Goal: Task Accomplishment & Management: Manage account settings

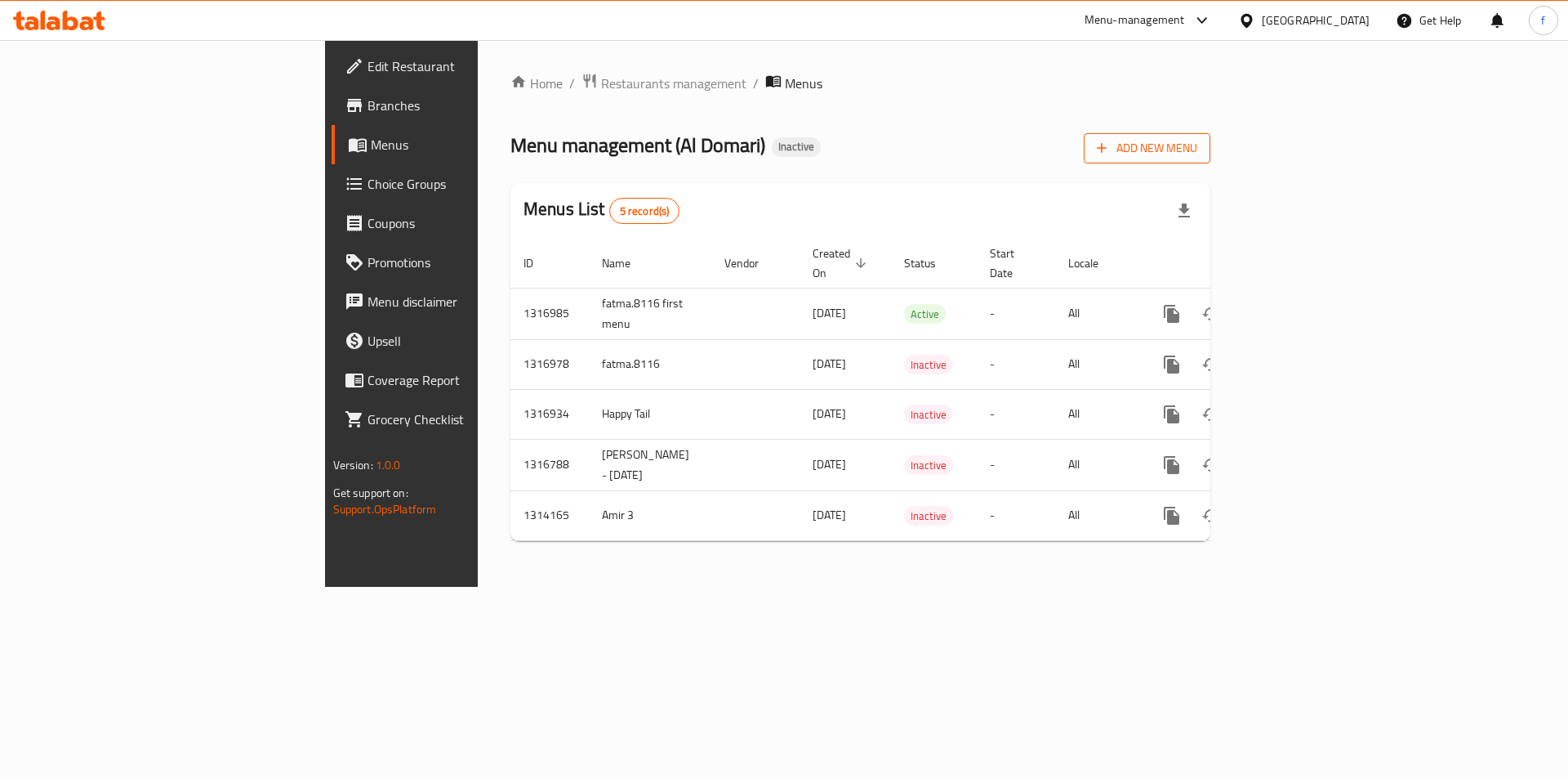
click at [1197, 141] on span "Add New Menu" at bounding box center [1146, 148] width 101 height 20
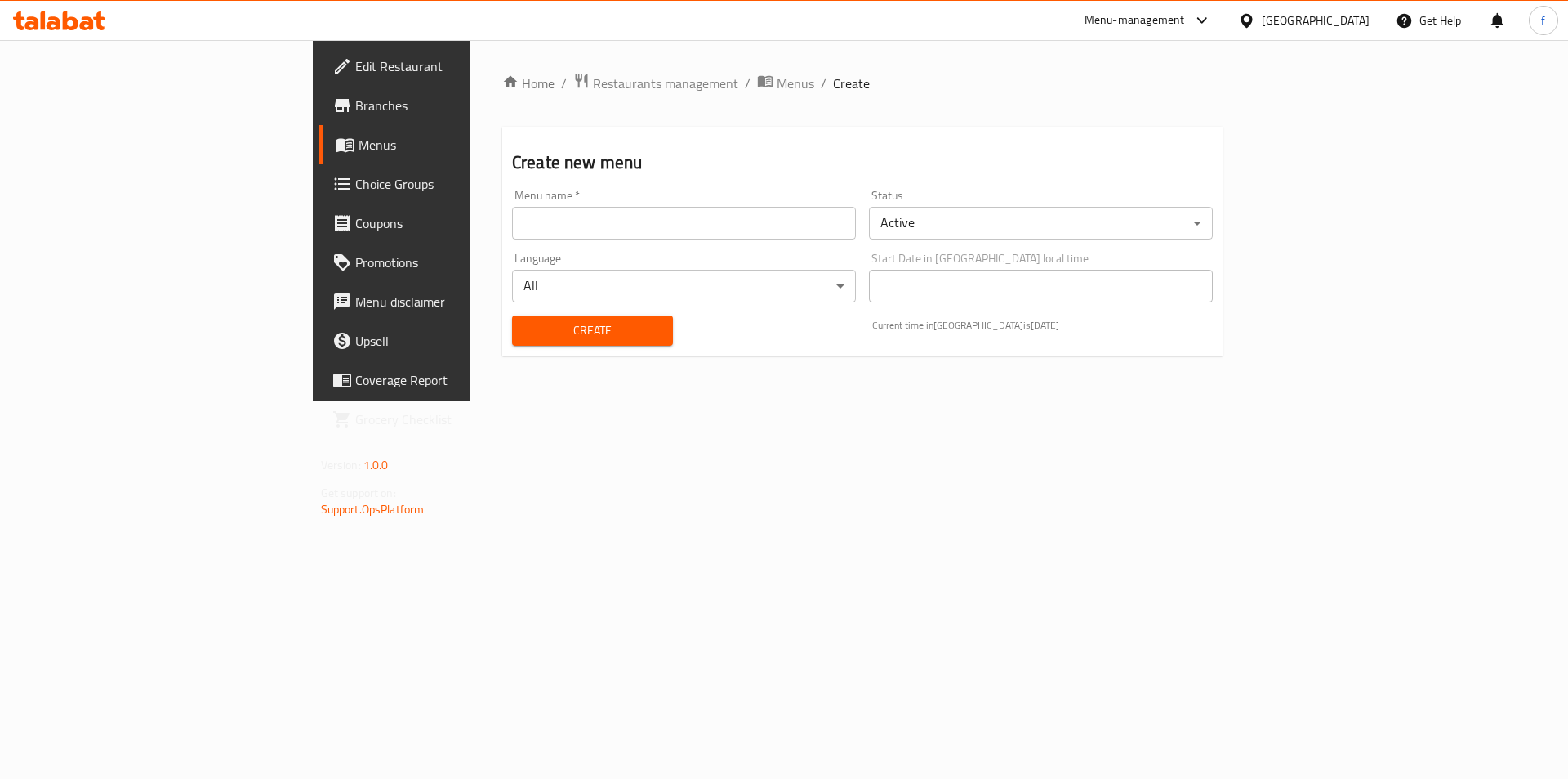
click at [620, 232] on input "text" at bounding box center [684, 222] width 344 height 33
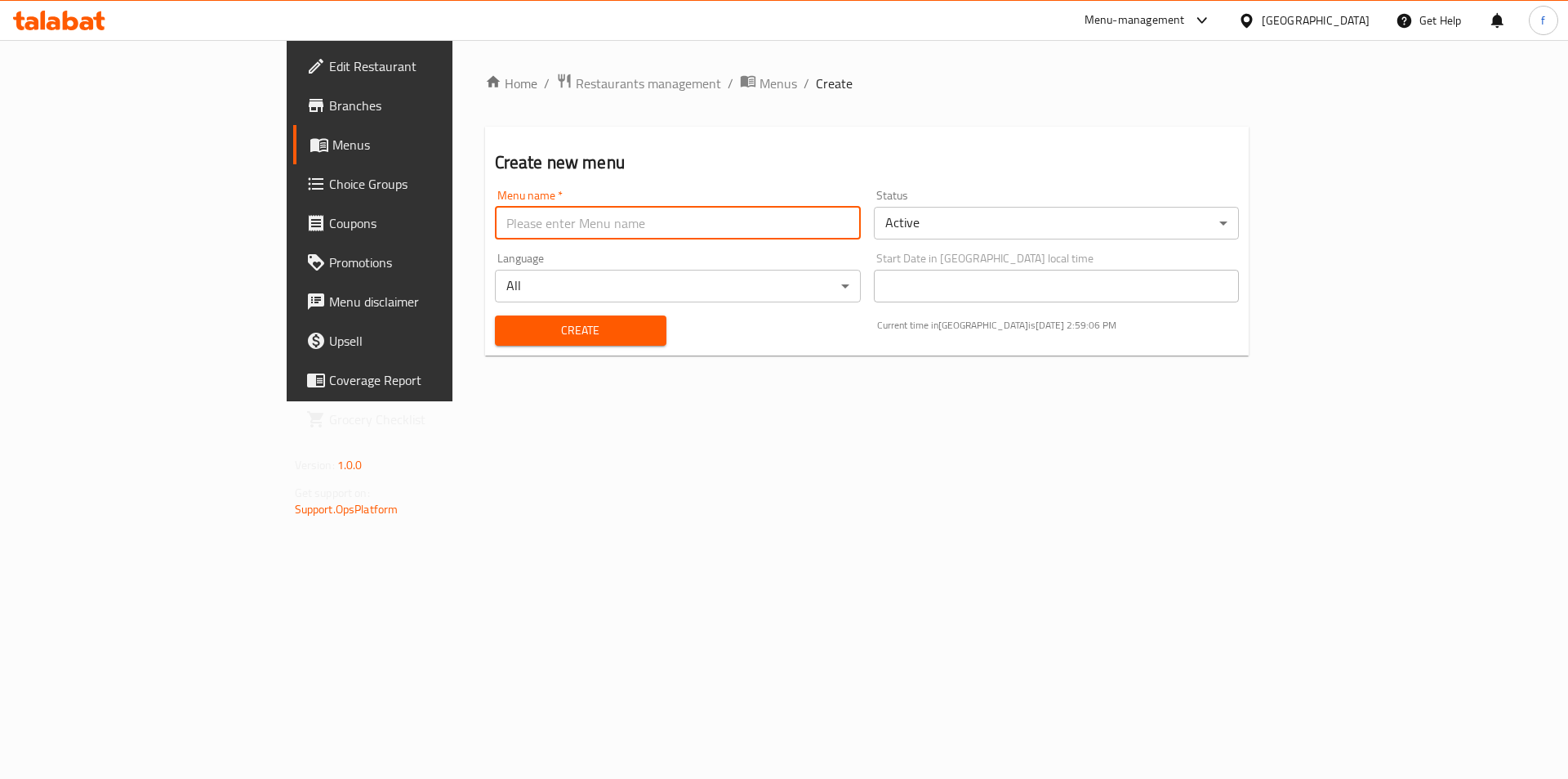
type input "fatma.8116 second menu"
click at [515, 320] on span "Create" at bounding box center [580, 330] width 146 height 20
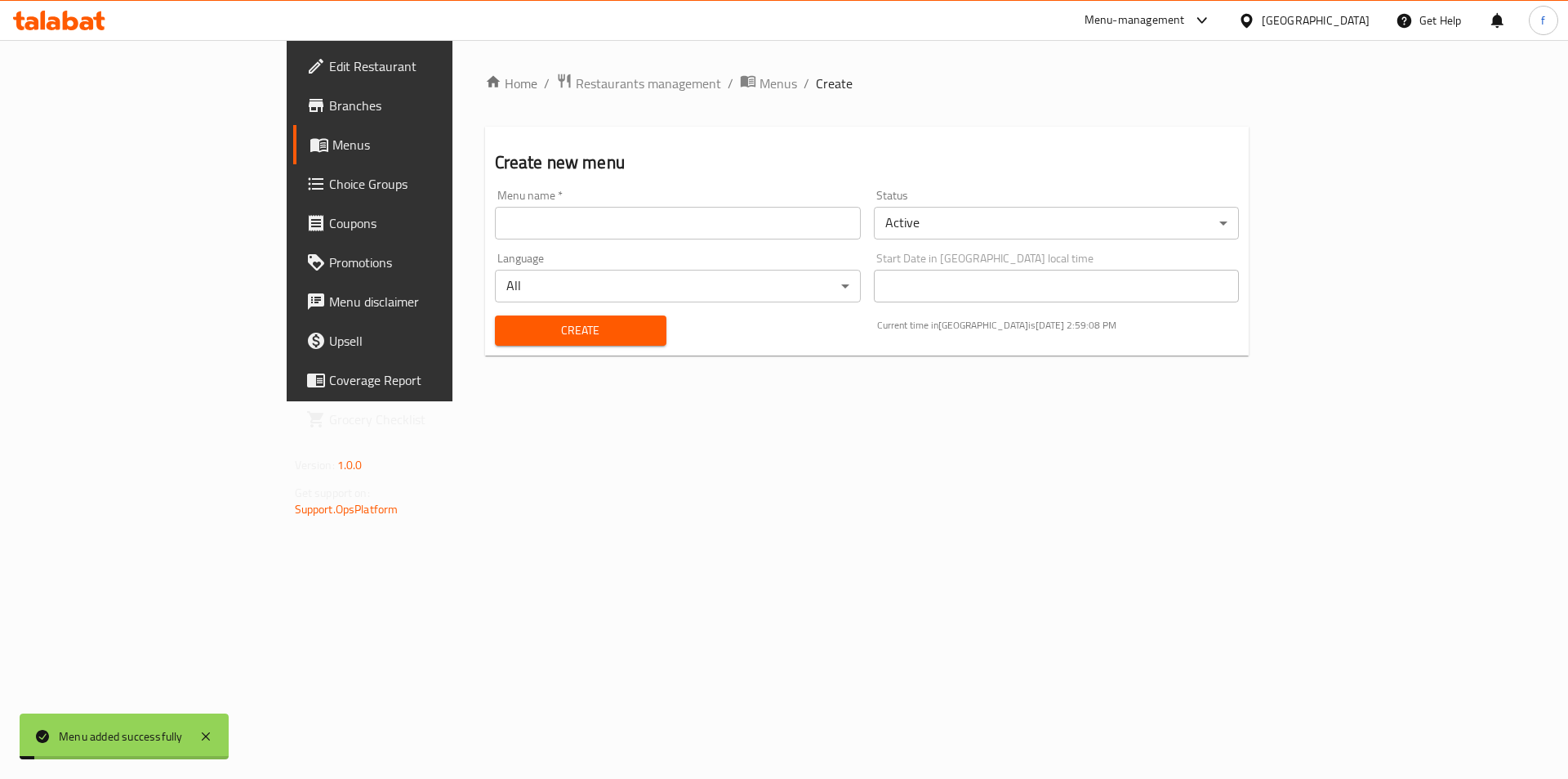
click at [332, 141] on span "Menus" at bounding box center [434, 145] width 203 height 20
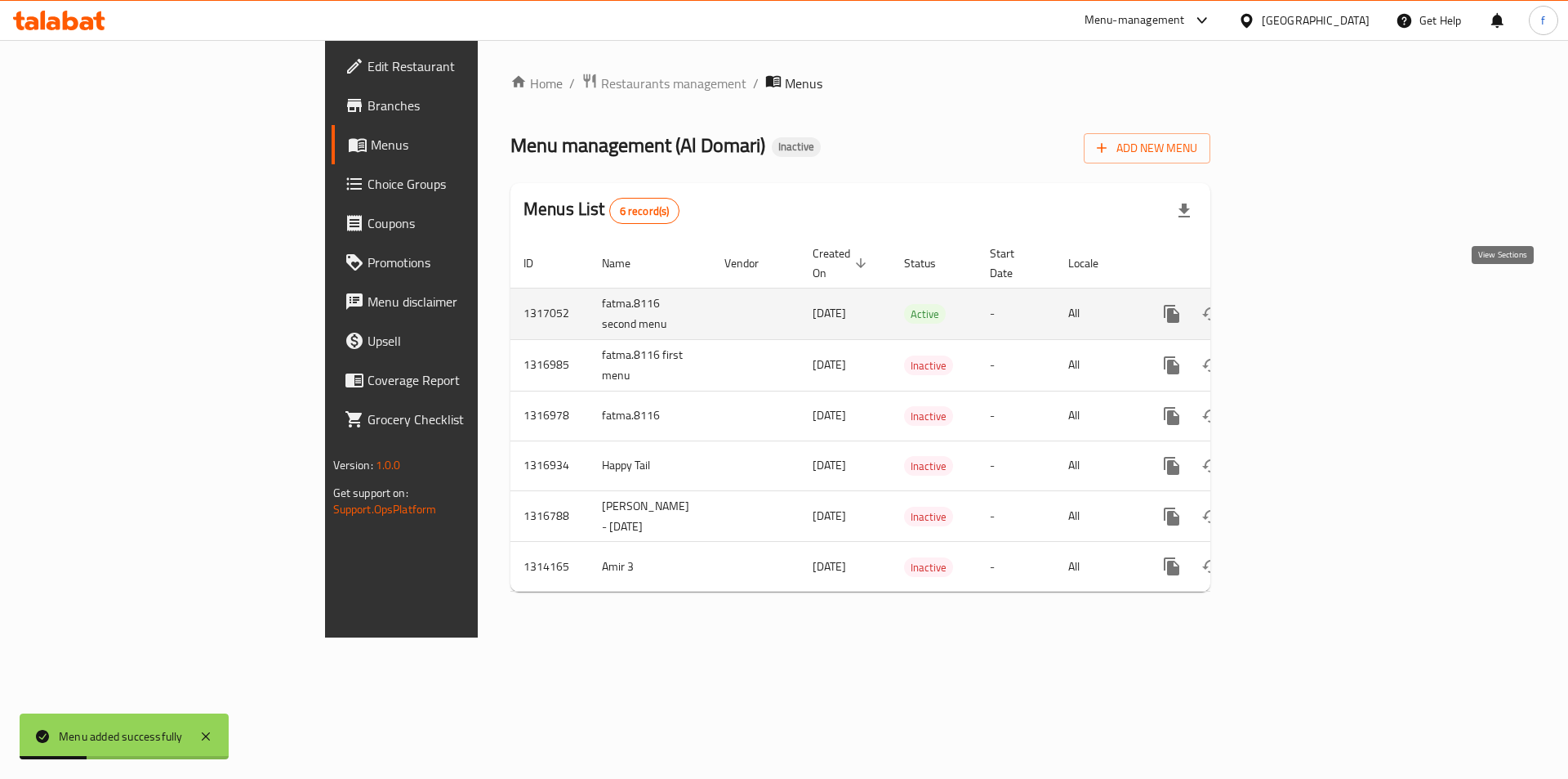
click at [1297, 306] on icon "enhanced table" at bounding box center [1289, 313] width 15 height 15
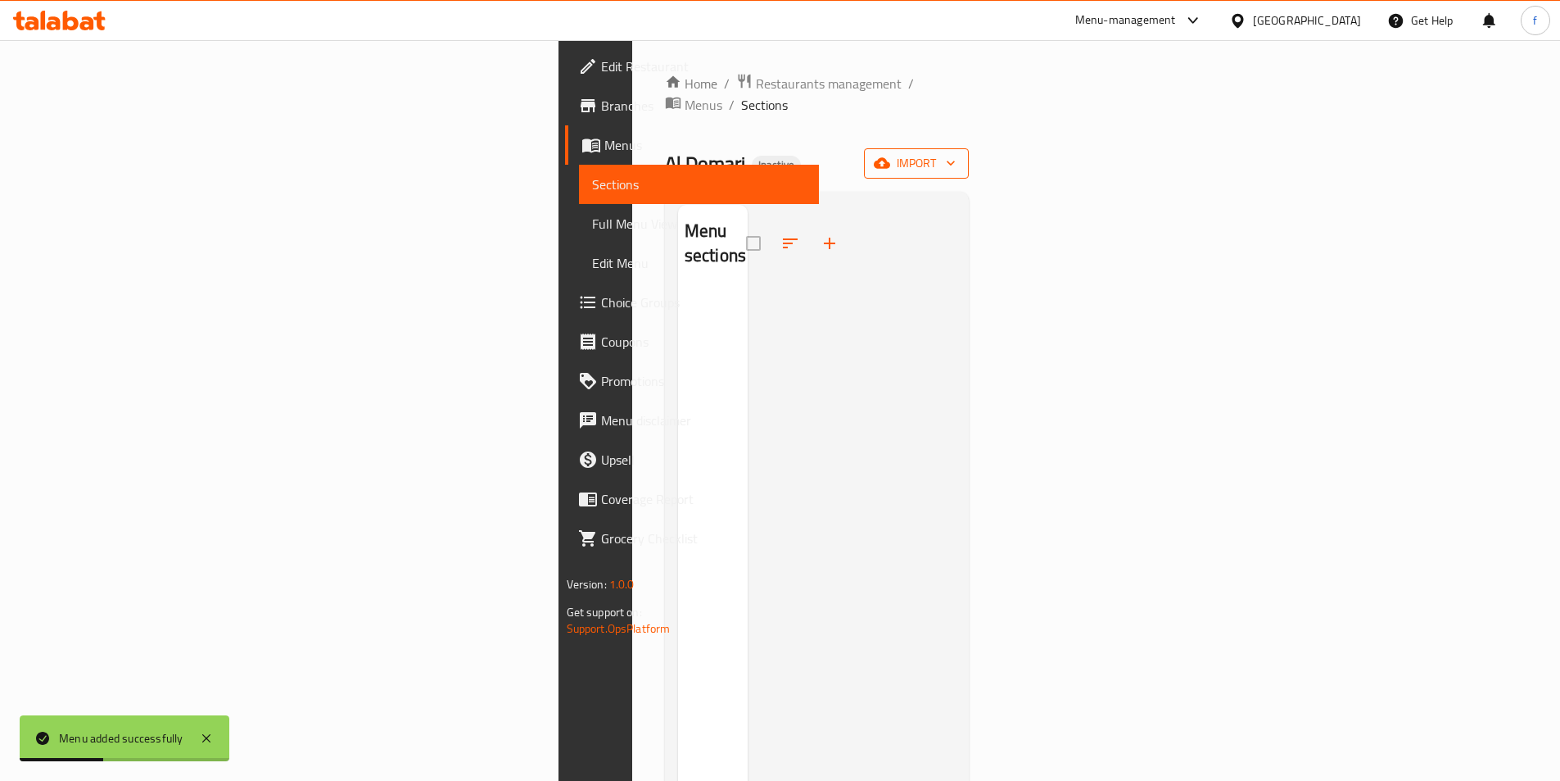
click at [956, 153] on span "import" at bounding box center [916, 163] width 79 height 20
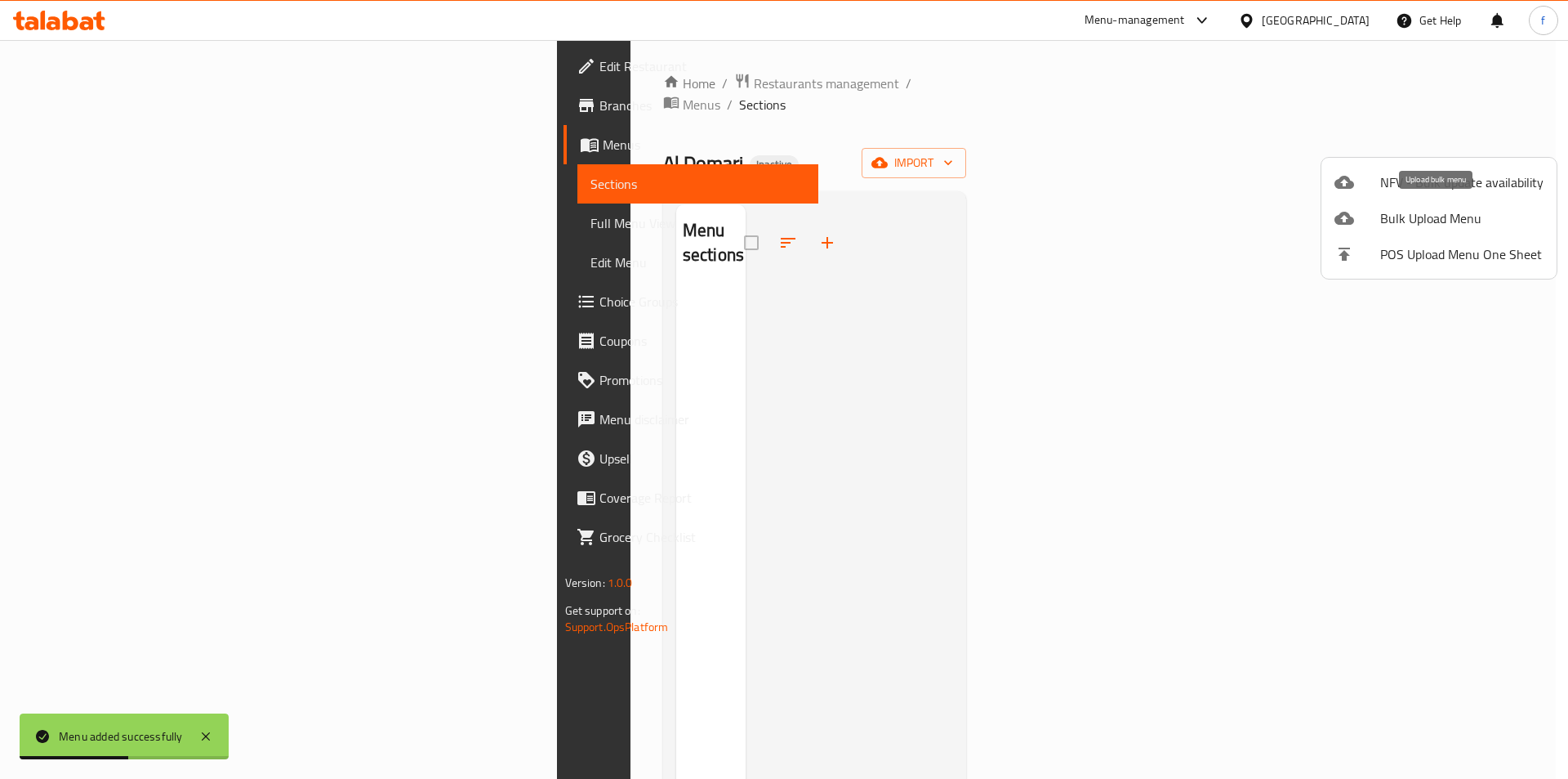
click at [1461, 200] on li "Bulk Upload Menu" at bounding box center [1438, 218] width 235 height 36
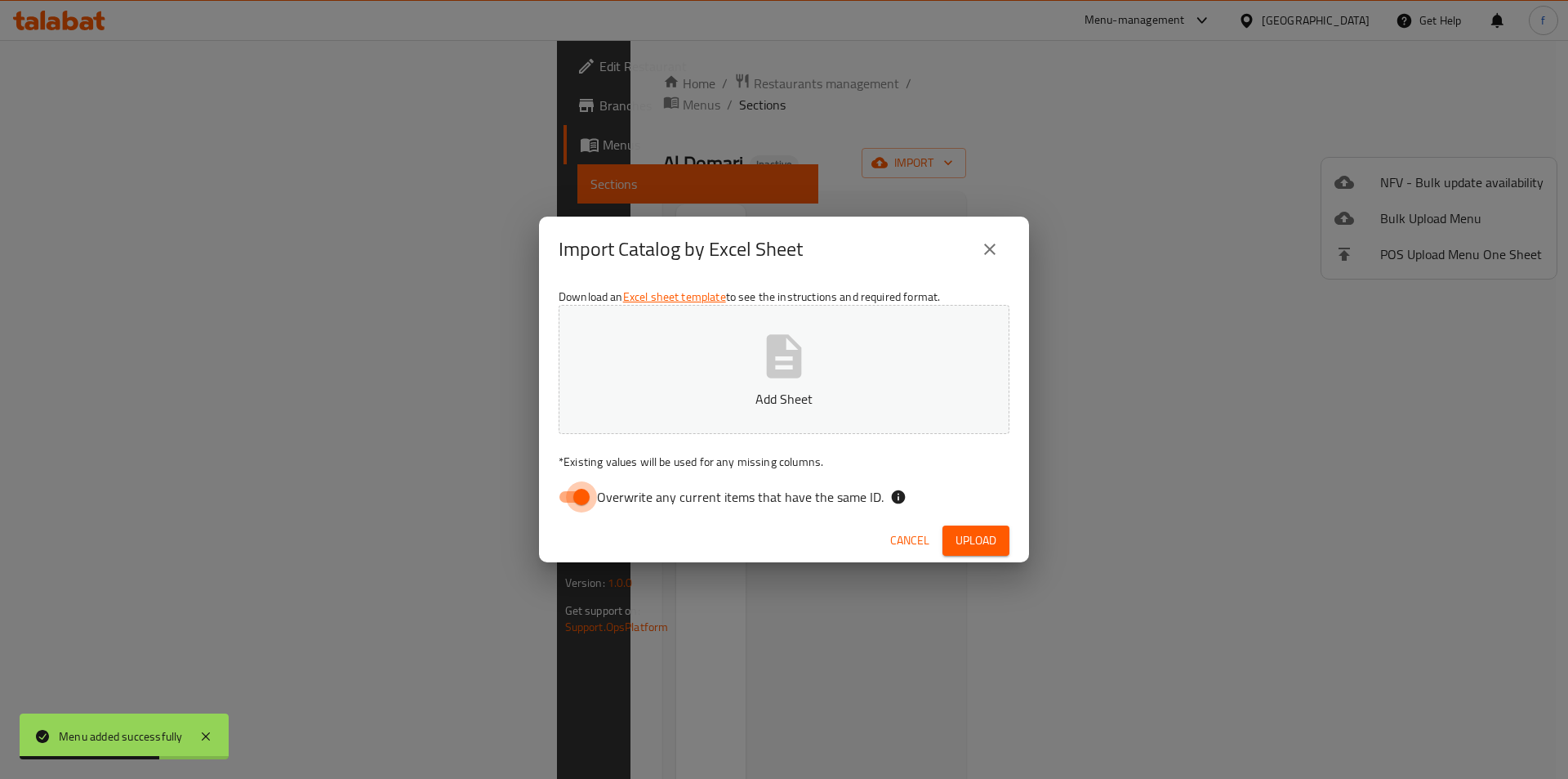
click at [571, 501] on input "Overwrite any current items that have the same ID." at bounding box center [580, 496] width 93 height 31
checkbox input "false"
click at [745, 375] on button "Add Sheet" at bounding box center [784, 369] width 451 height 129
click at [977, 532] on span "Upload" at bounding box center [975, 541] width 41 height 20
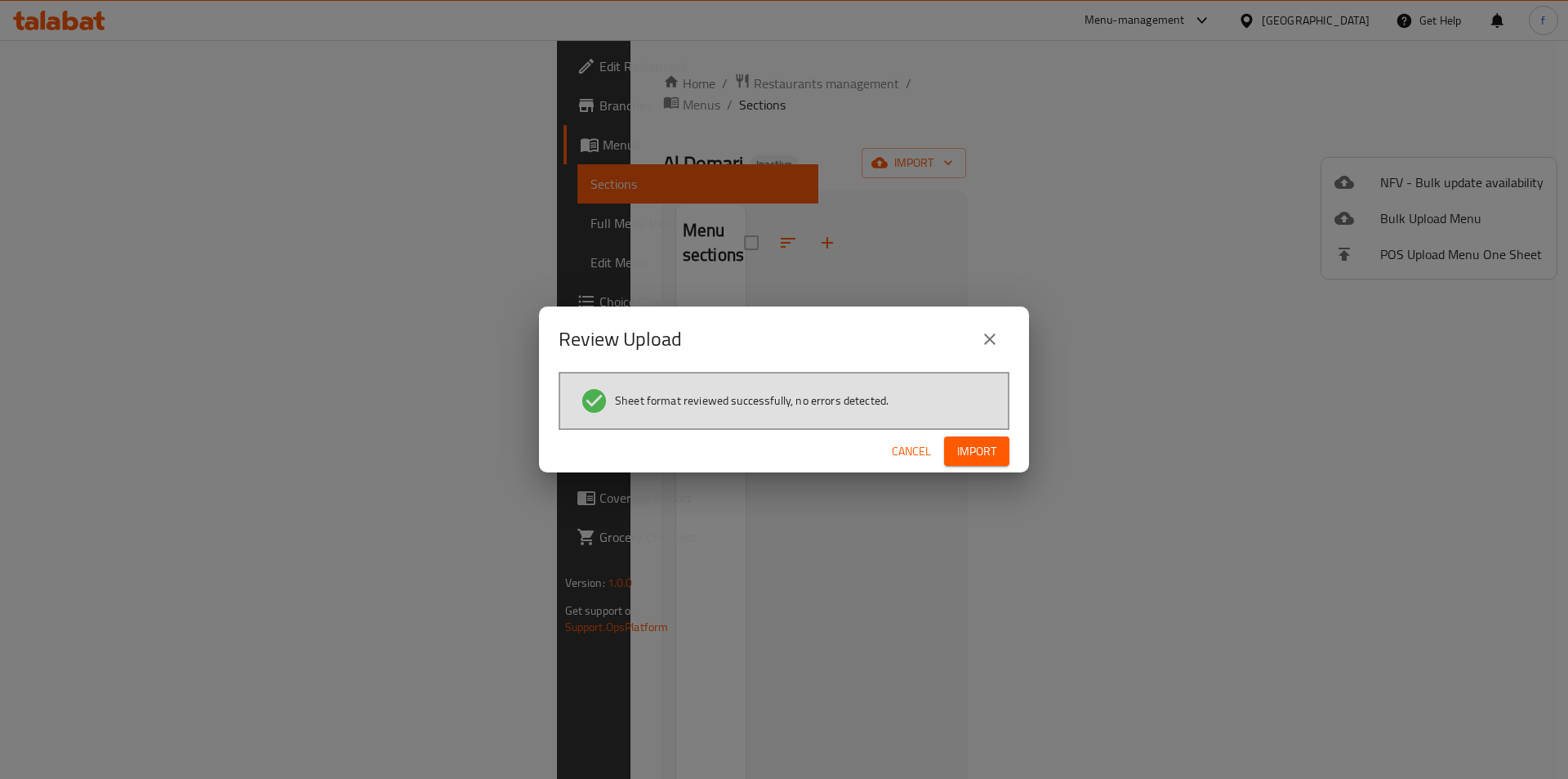
click at [983, 467] on div "Cancel Import" at bounding box center [784, 451] width 489 height 43
click at [993, 457] on span "Import" at bounding box center [976, 451] width 39 height 20
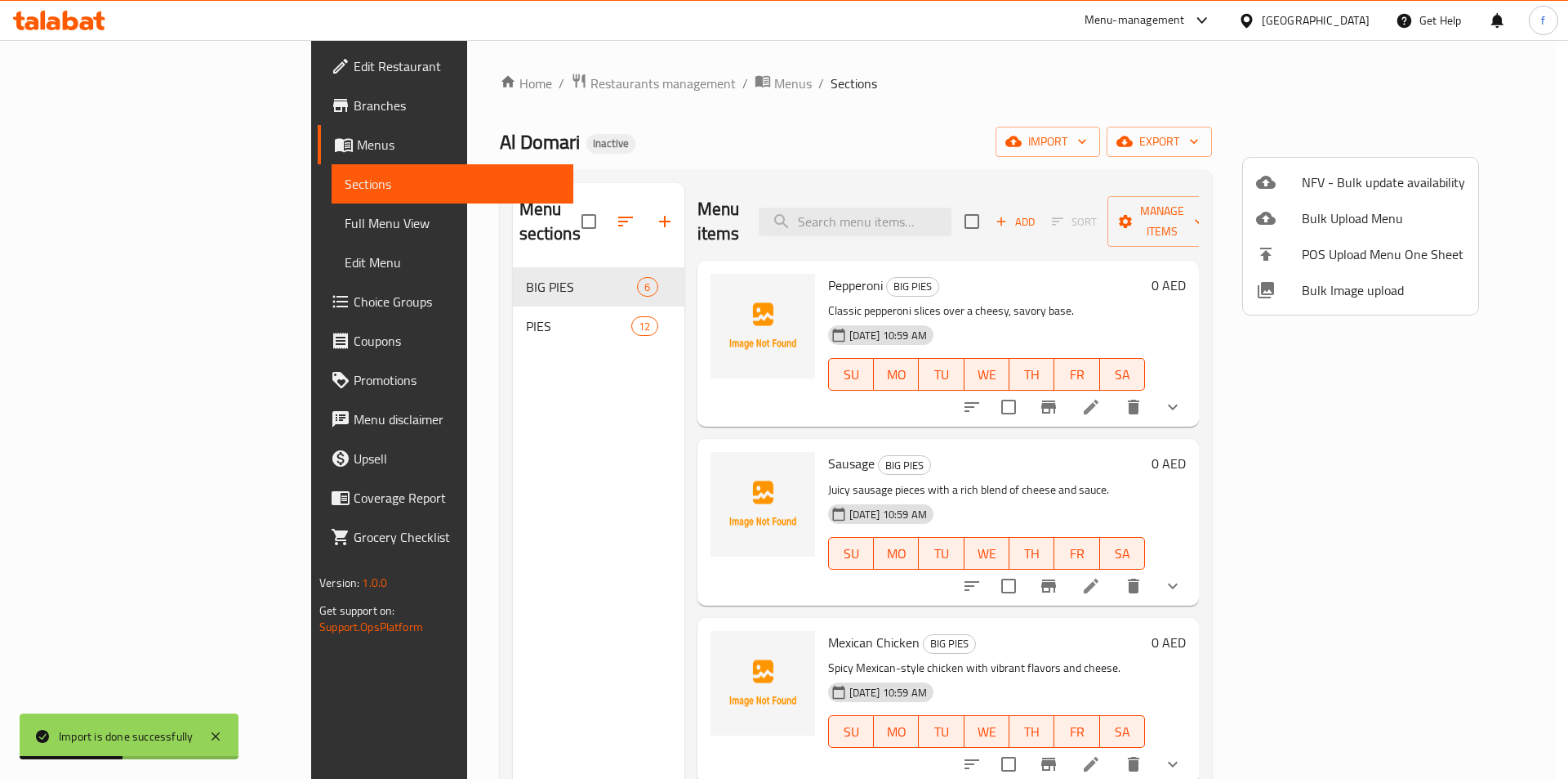
click at [1234, 109] on div at bounding box center [784, 389] width 1568 height 779
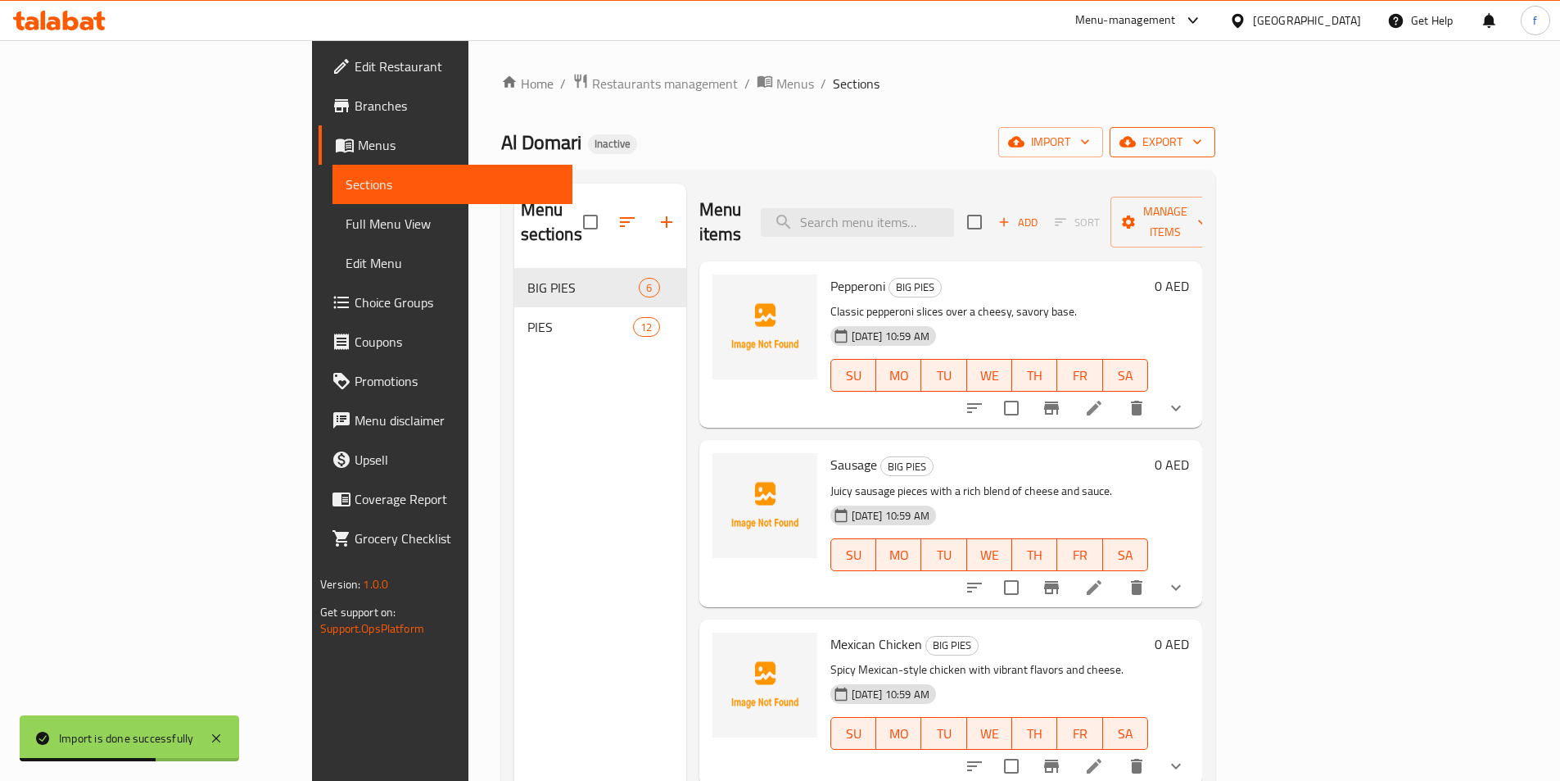
click at [1202, 137] on span "export" at bounding box center [1162, 142] width 79 height 20
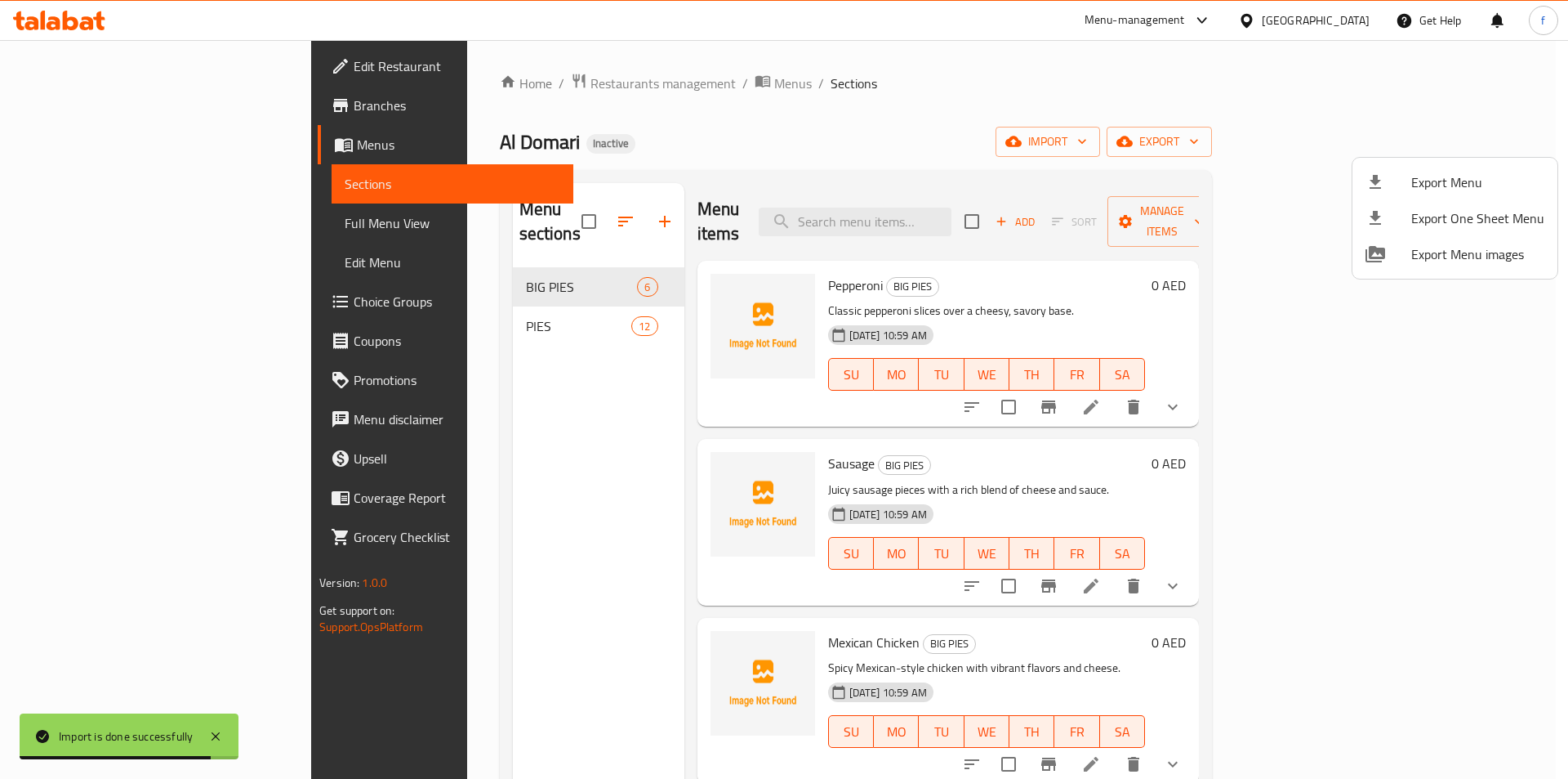
click at [126, 224] on div at bounding box center [784, 389] width 1568 height 779
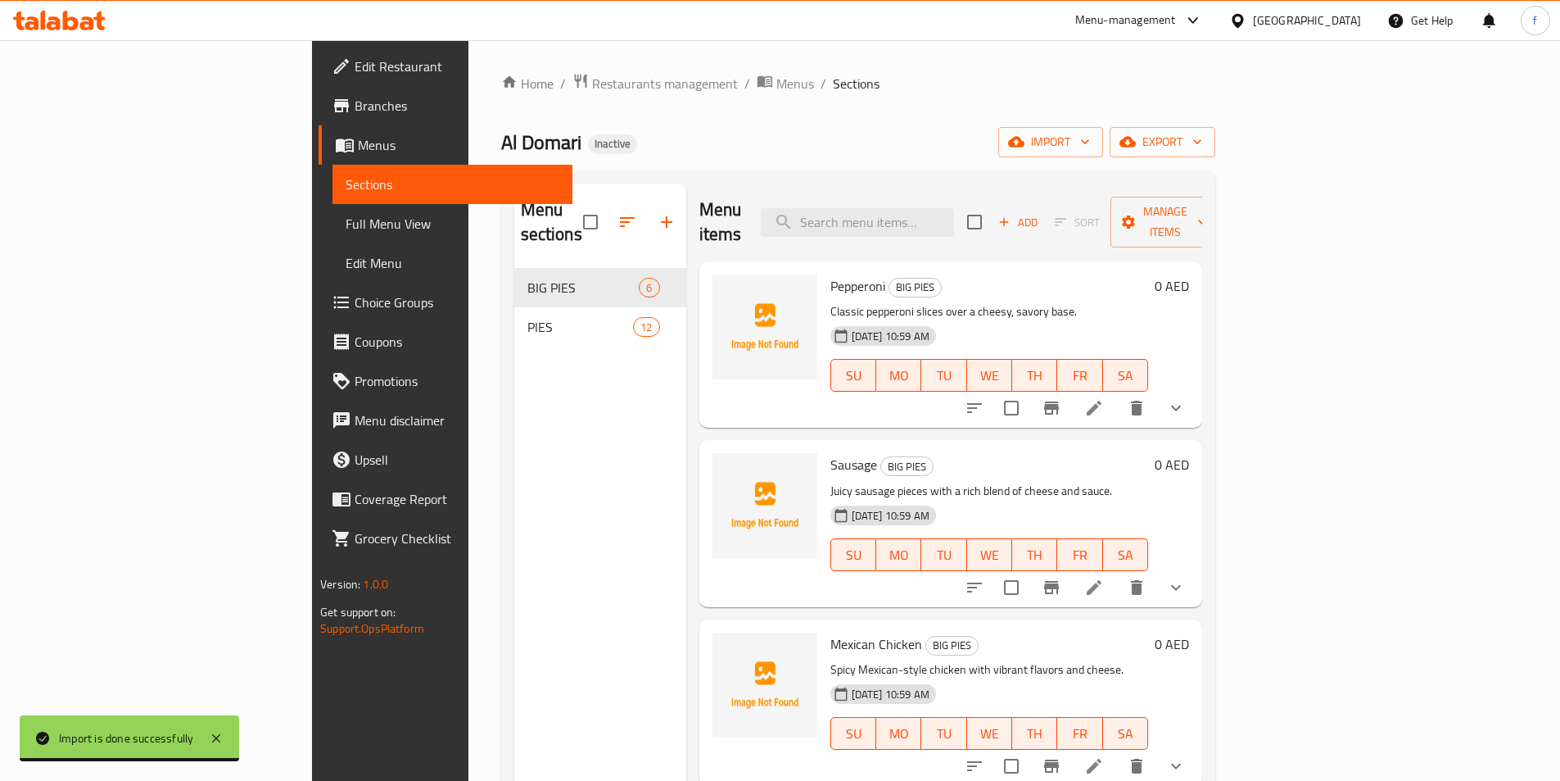
click at [346, 220] on span "Full Menu View" at bounding box center [453, 224] width 214 height 20
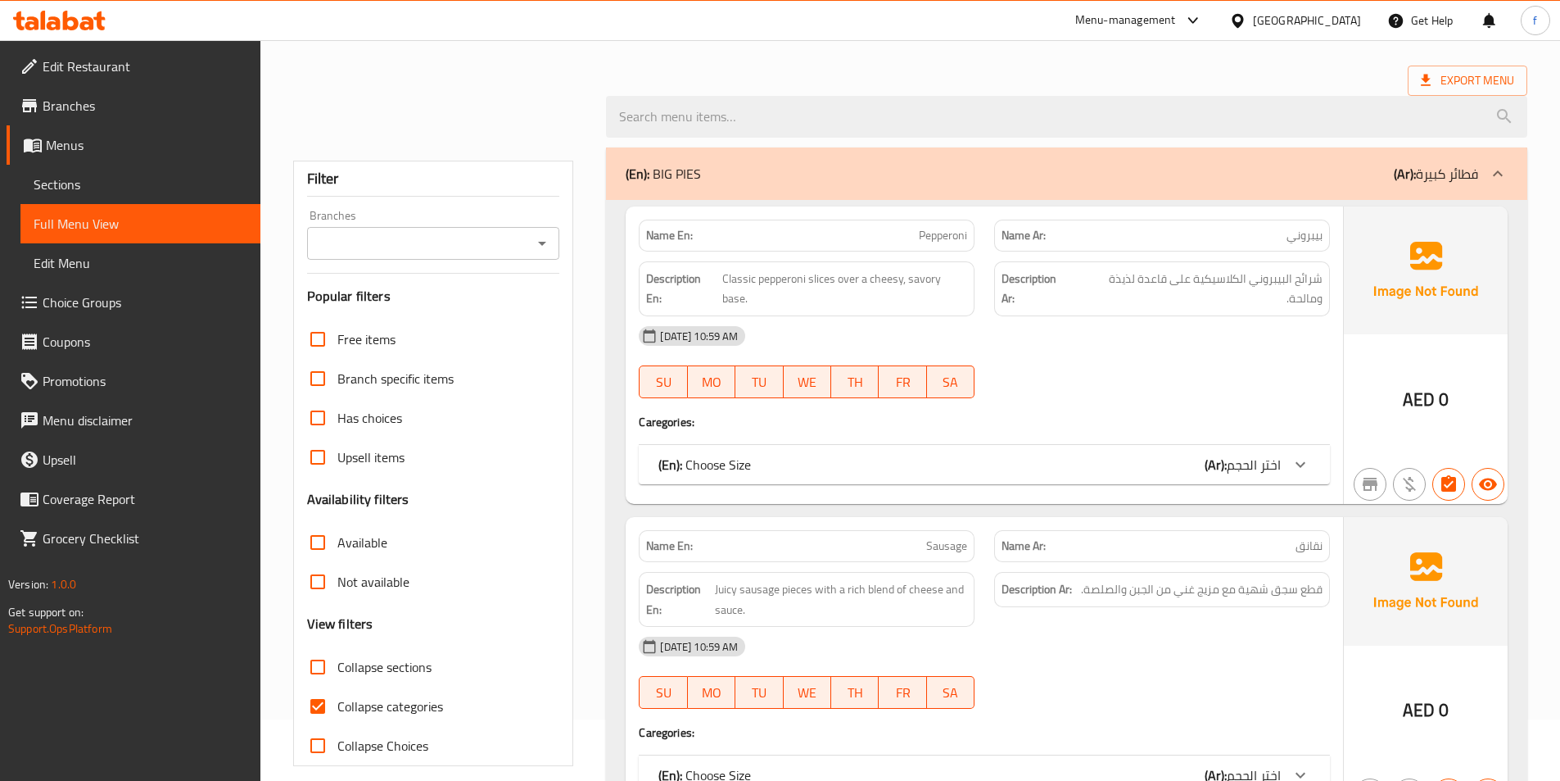
scroll to position [164, 0]
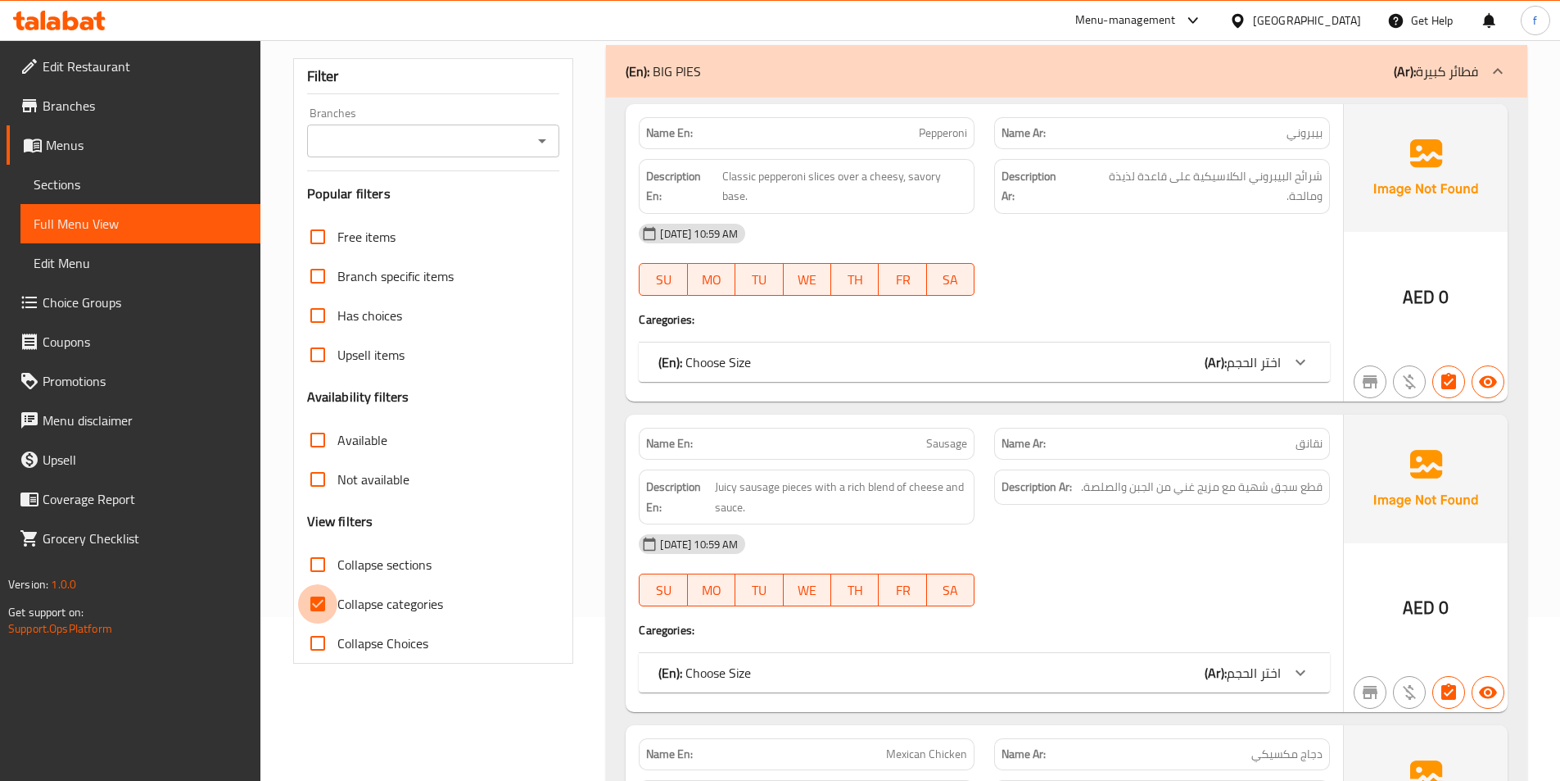
click at [318, 603] on input "Collapse categories" at bounding box center [317, 603] width 39 height 39
checkbox input "false"
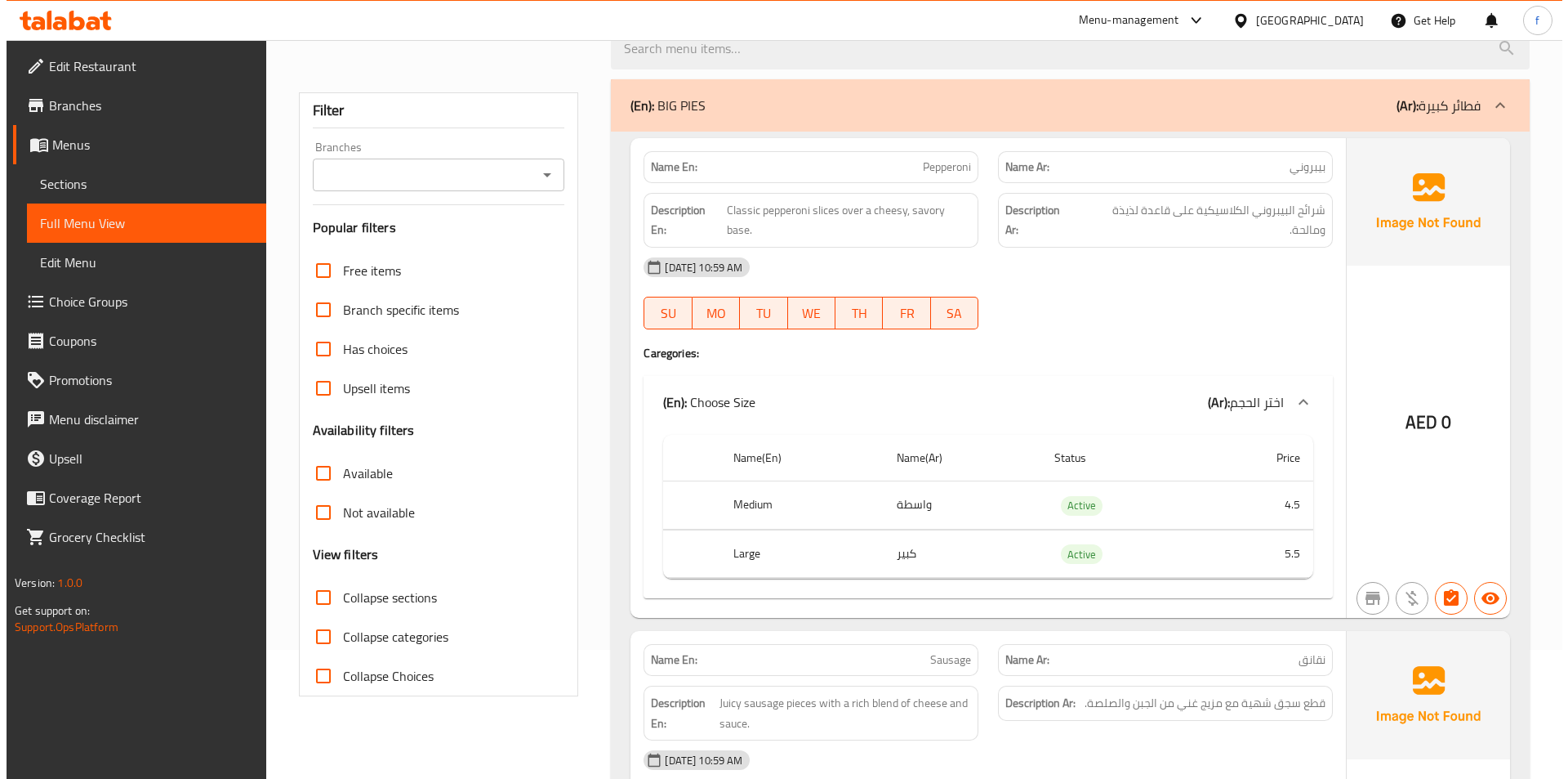
scroll to position [0, 0]
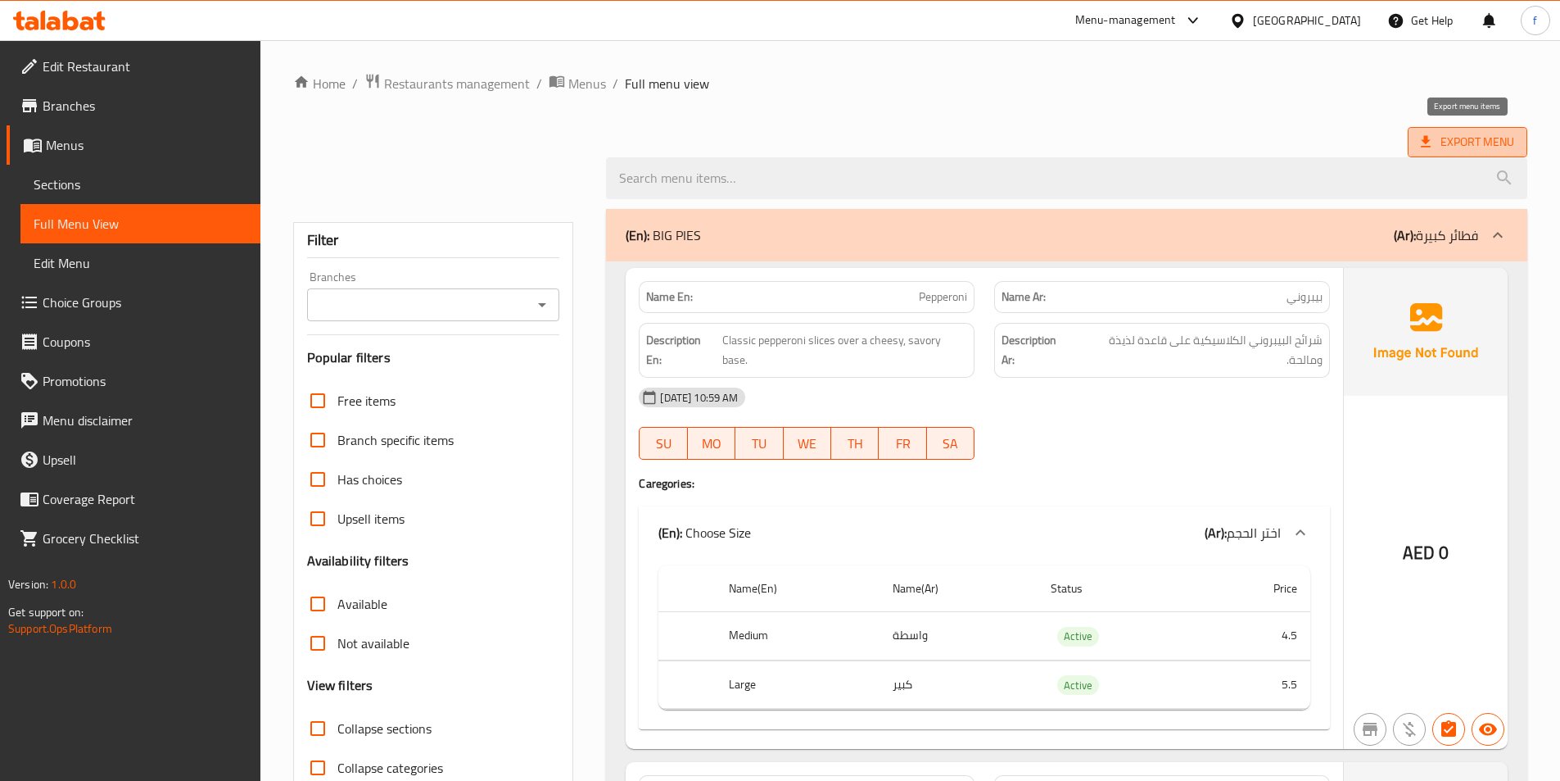
click at [1475, 149] on span "Export Menu" at bounding box center [1467, 142] width 93 height 20
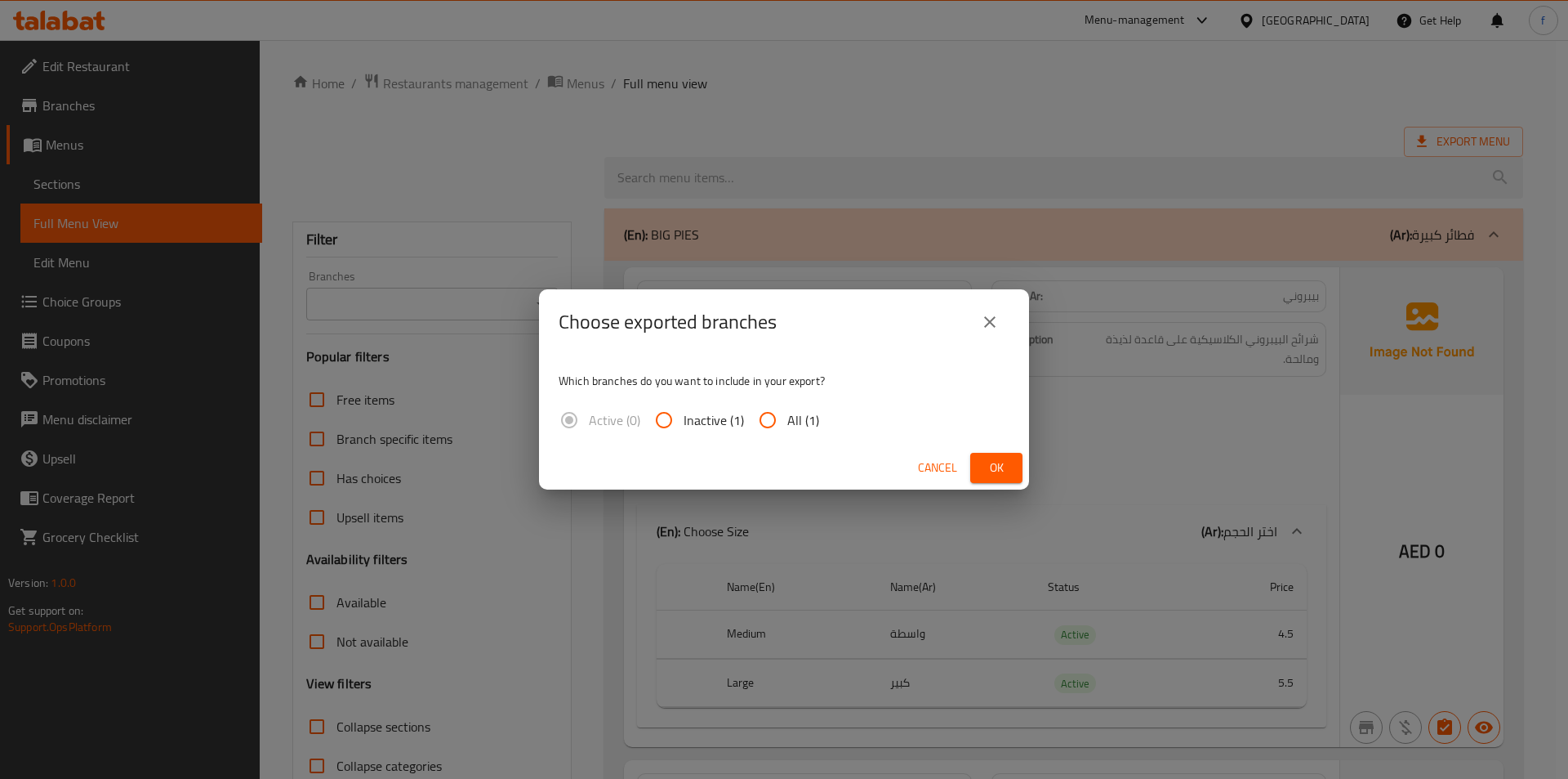
click at [783, 423] on input "All (1)" at bounding box center [767, 419] width 39 height 39
radio input "true"
click at [1000, 473] on span "Ok" at bounding box center [996, 468] width 26 height 20
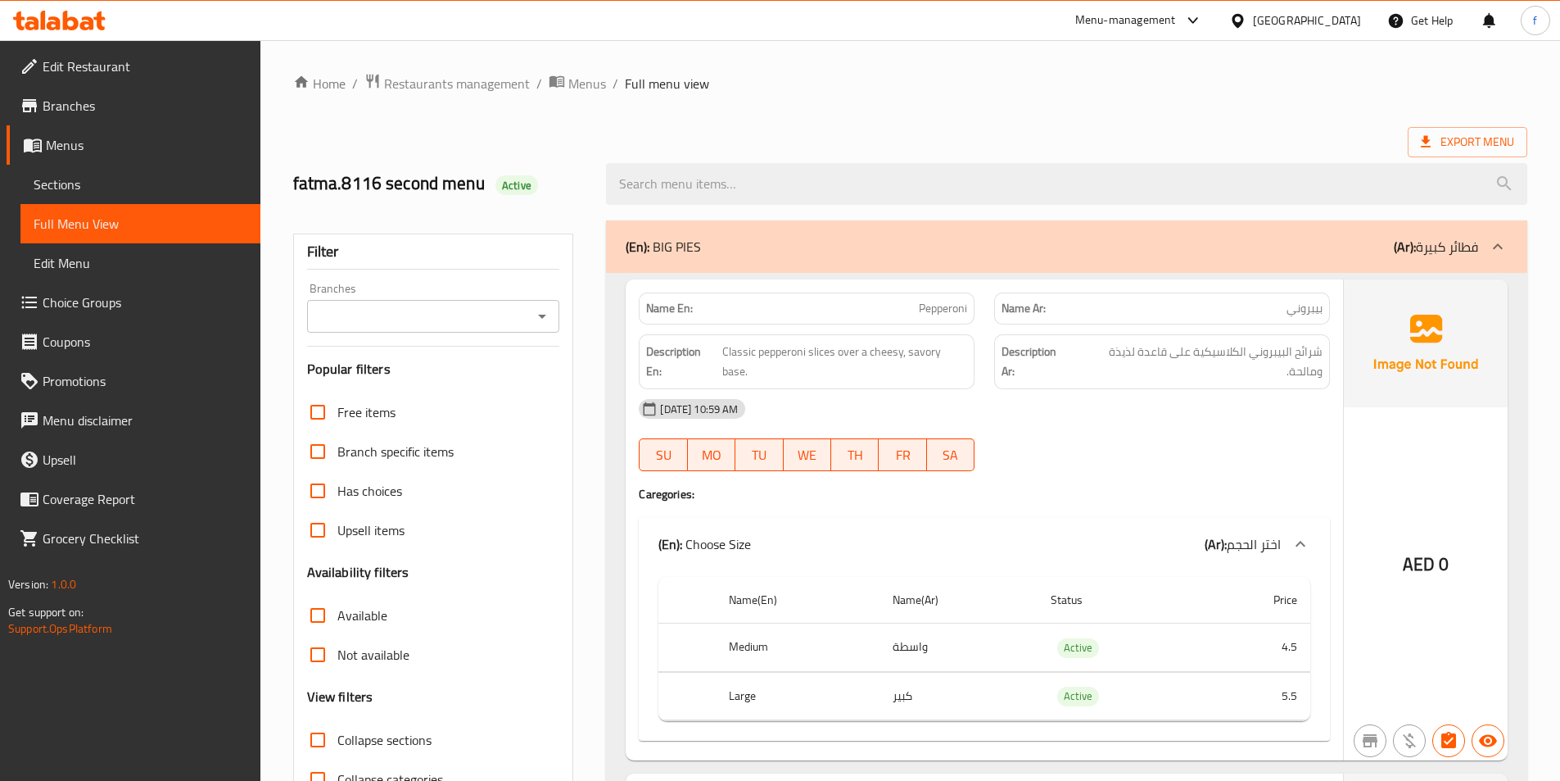
click at [107, 150] on span "Menus" at bounding box center [146, 145] width 201 height 20
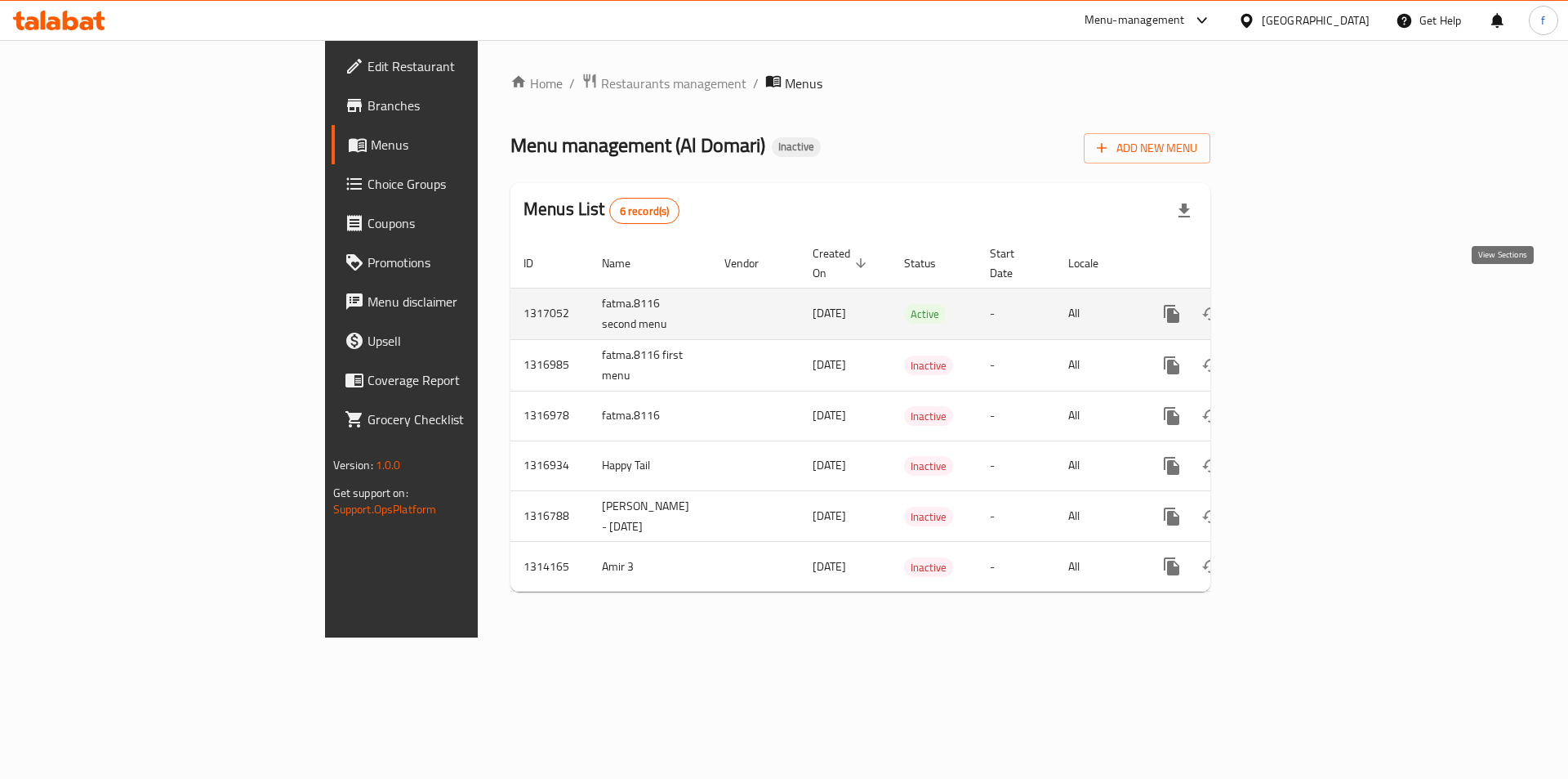
click at [1299, 304] on icon "enhanced table" at bounding box center [1289, 314] width 20 height 20
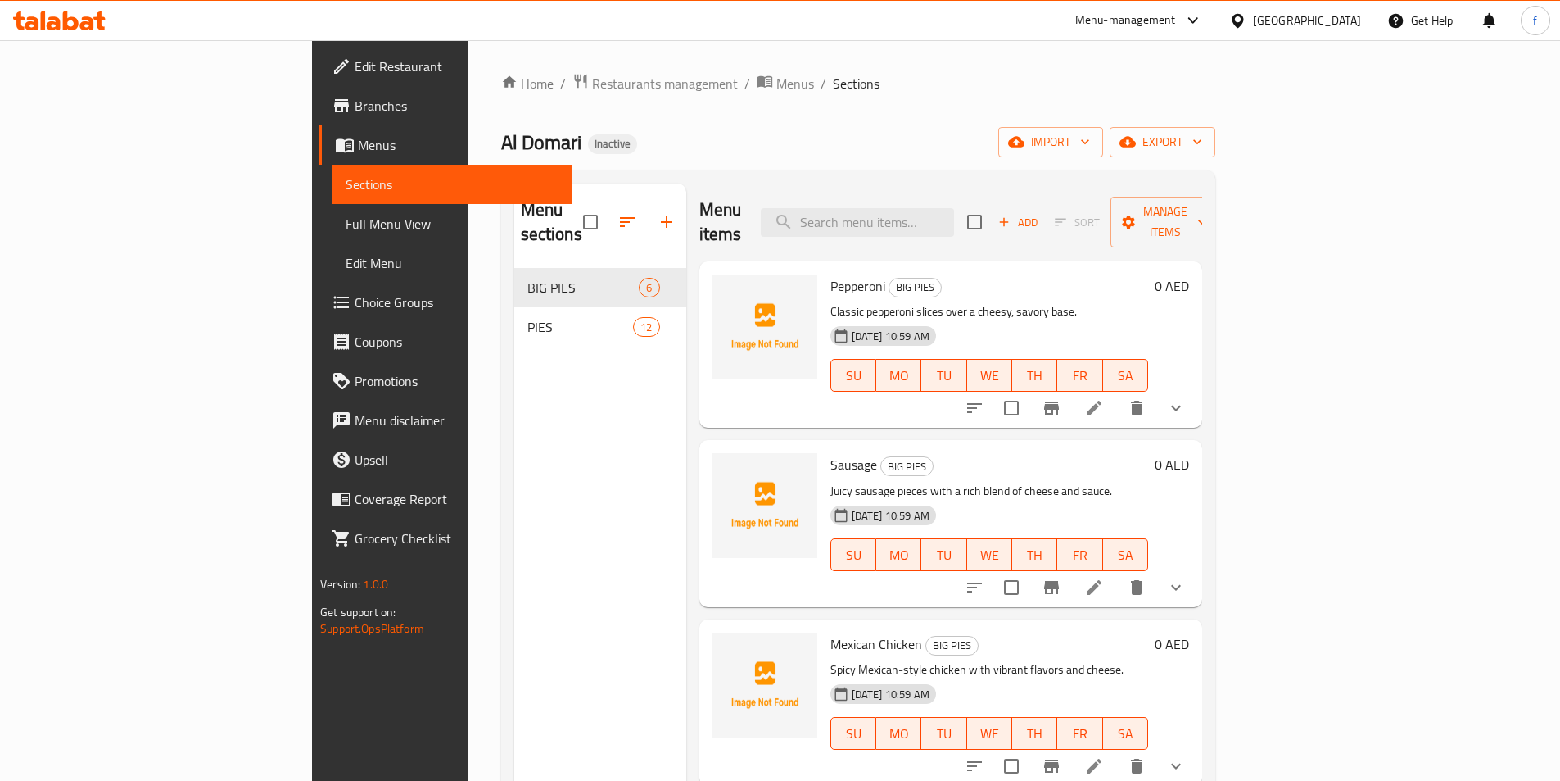
click at [346, 183] on span "Sections" at bounding box center [453, 184] width 214 height 20
click at [358, 143] on span "Menus" at bounding box center [458, 145] width 201 height 20
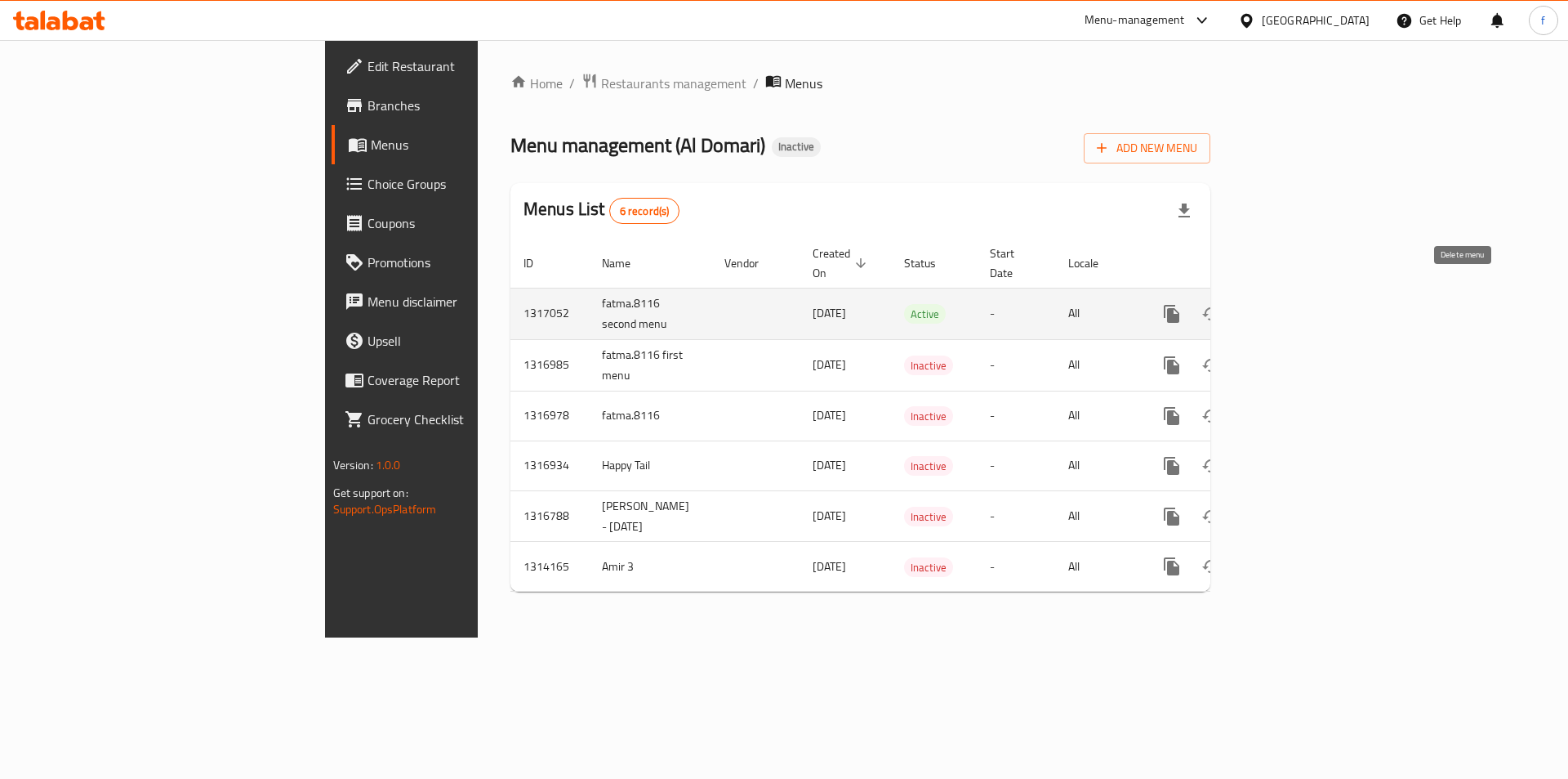
click at [1256, 306] on icon "enhanced table" at bounding box center [1249, 313] width 11 height 15
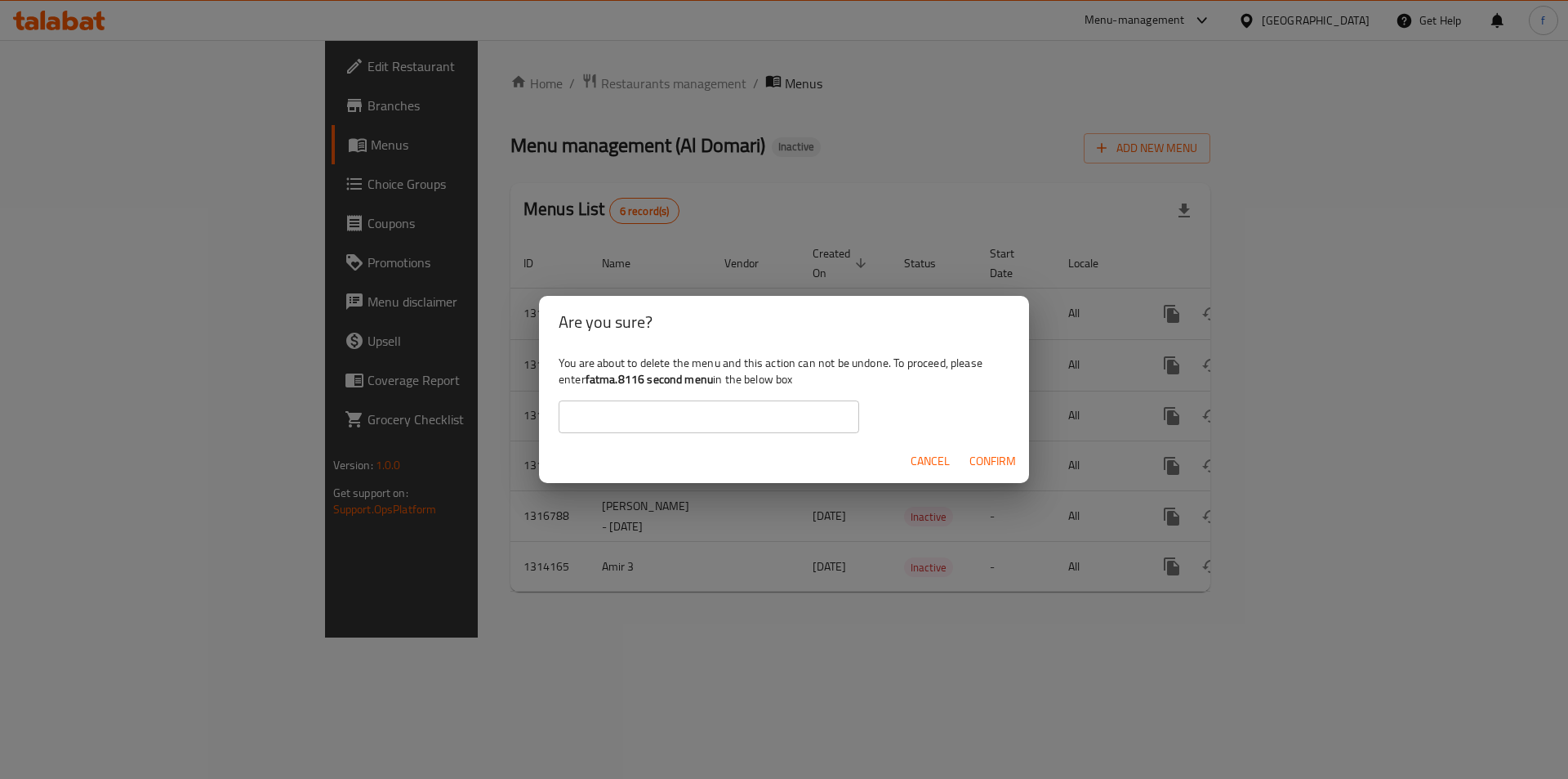
click at [582, 379] on div "You are about to delete the menu and this action can not be undone. To proceed,…" at bounding box center [784, 394] width 489 height 92
drag, startPoint x: 586, startPoint y: 377, endPoint x: 714, endPoint y: 386, distance: 128.3
click at [714, 386] on div "You are about to delete the menu and this action can not be undone. To proceed,…" at bounding box center [784, 394] width 489 height 92
copy b "fatma.8116 second menu"
click at [770, 423] on input "text" at bounding box center [708, 416] width 300 height 33
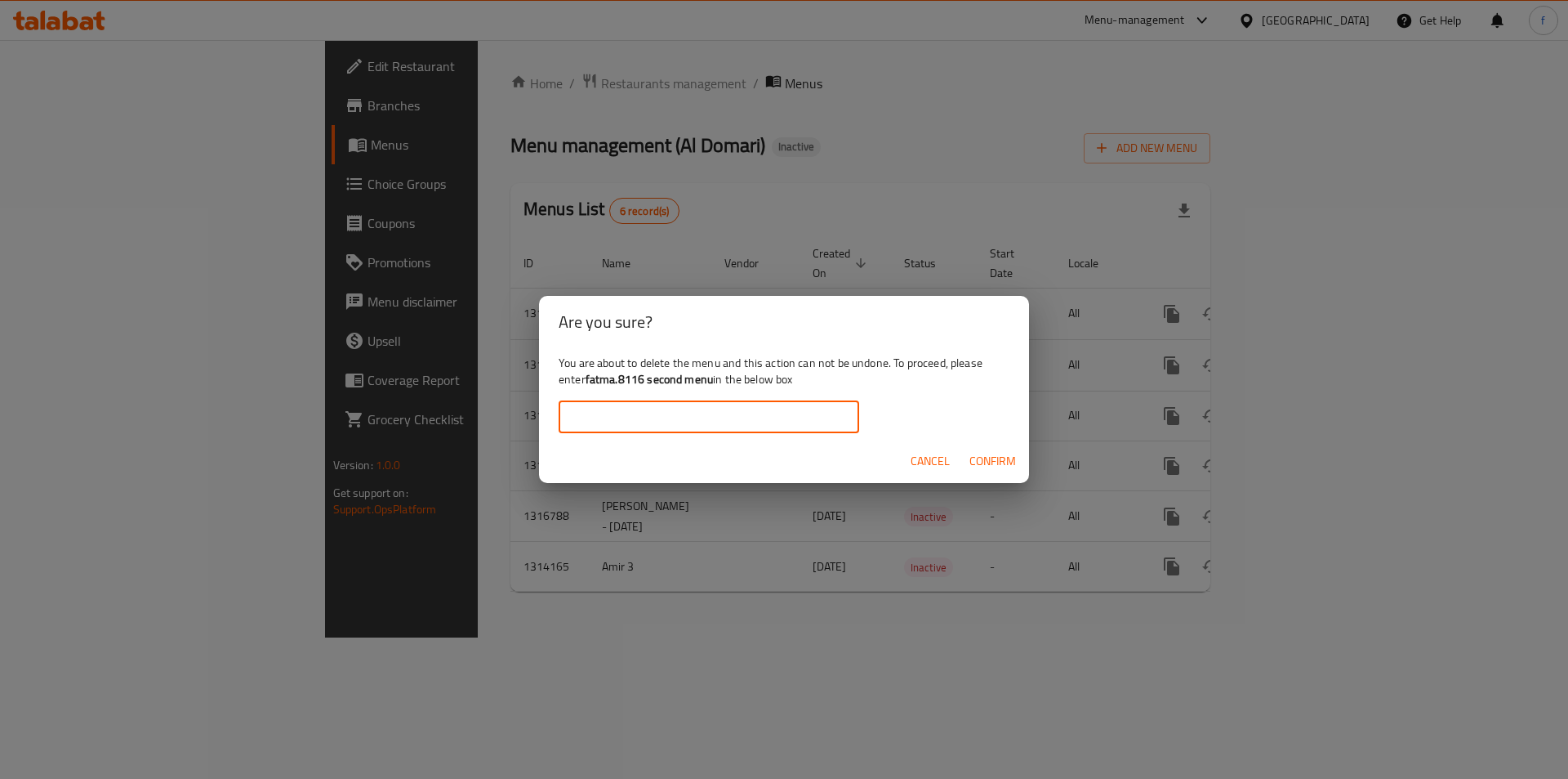
paste input "fatma.8116 second menu"
type input "fatma.8116 second menu"
click at [1024, 465] on div "Cancel Confirm" at bounding box center [784, 461] width 489 height 43
click at [1021, 464] on button "Confirm" at bounding box center [993, 461] width 60 height 30
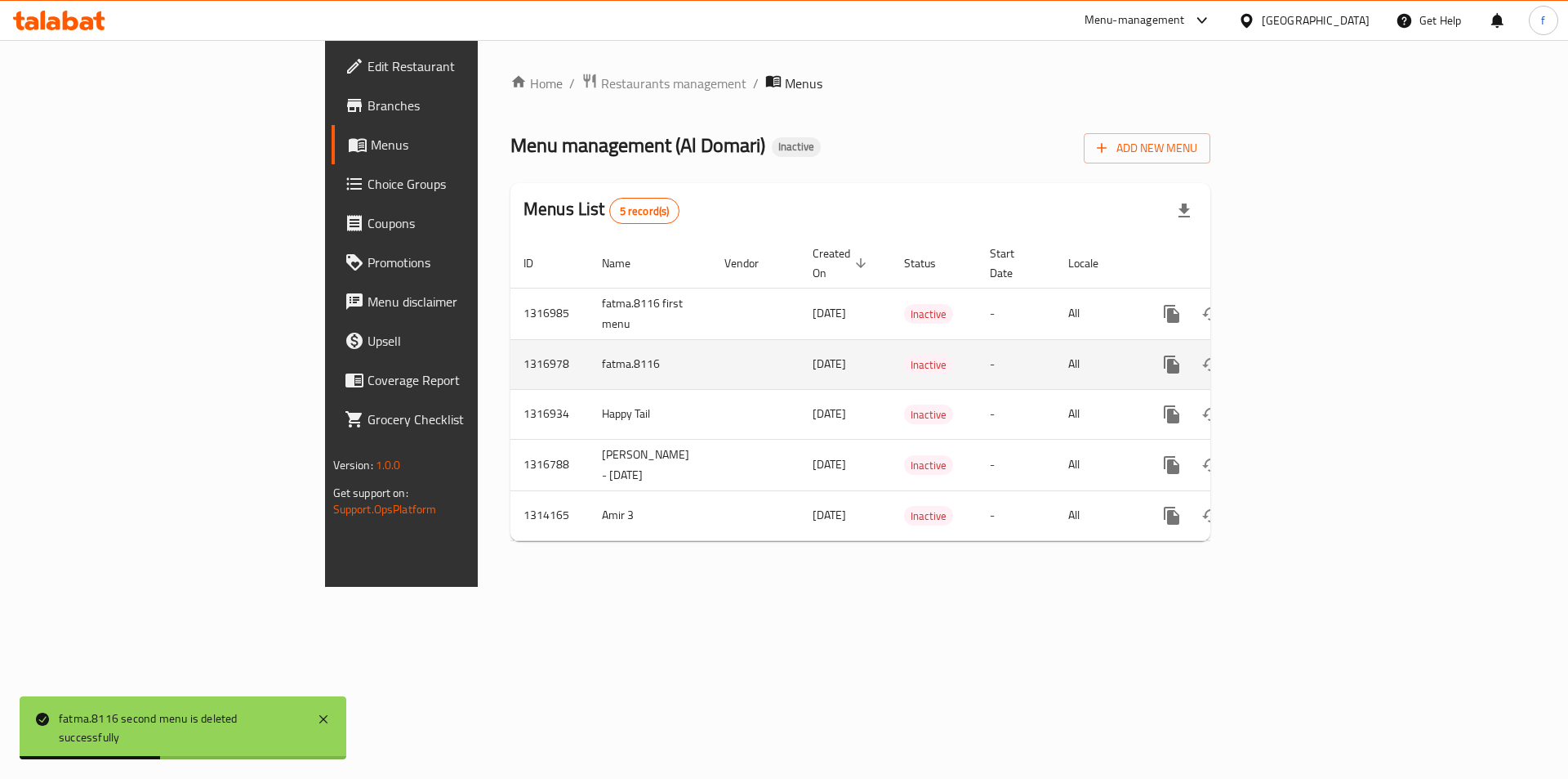
click at [1260, 354] on icon "enhanced table" at bounding box center [1250, 364] width 20 height 20
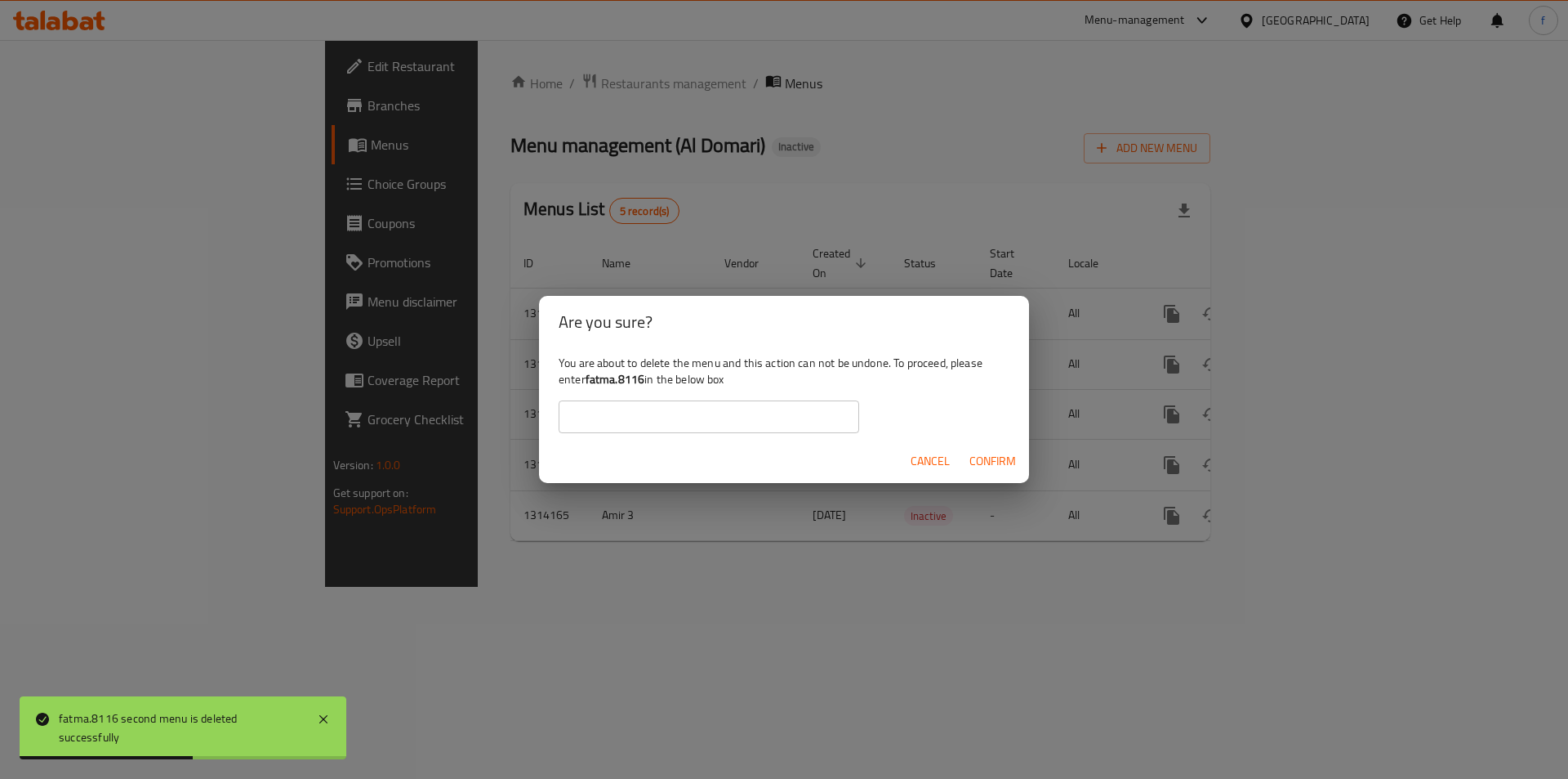
click at [1032, 294] on div "Are you sure? You are about to delete the menu and this action can not be undon…" at bounding box center [784, 389] width 1568 height 779
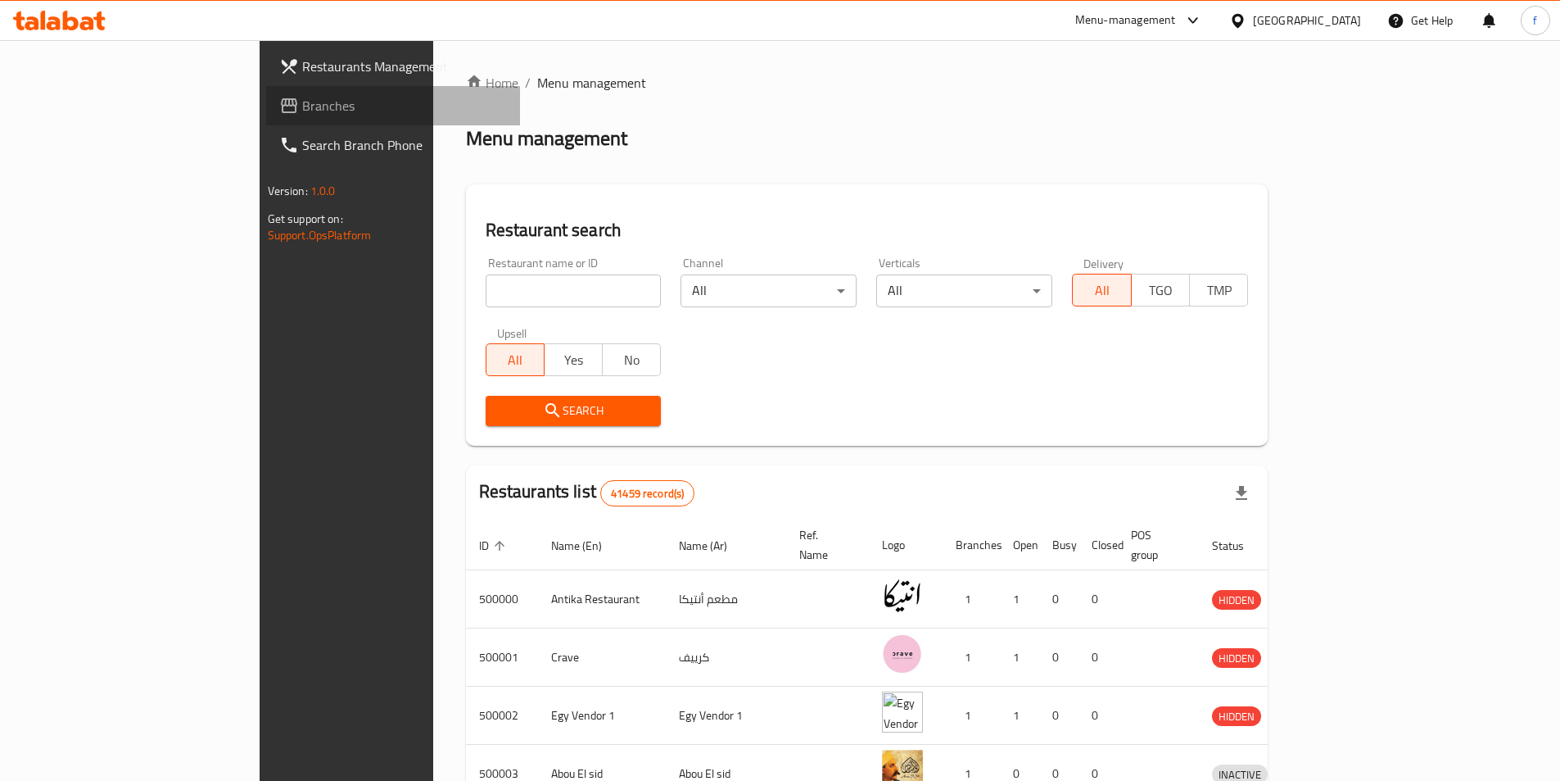
click at [266, 116] on link "Branches" at bounding box center [393, 105] width 254 height 39
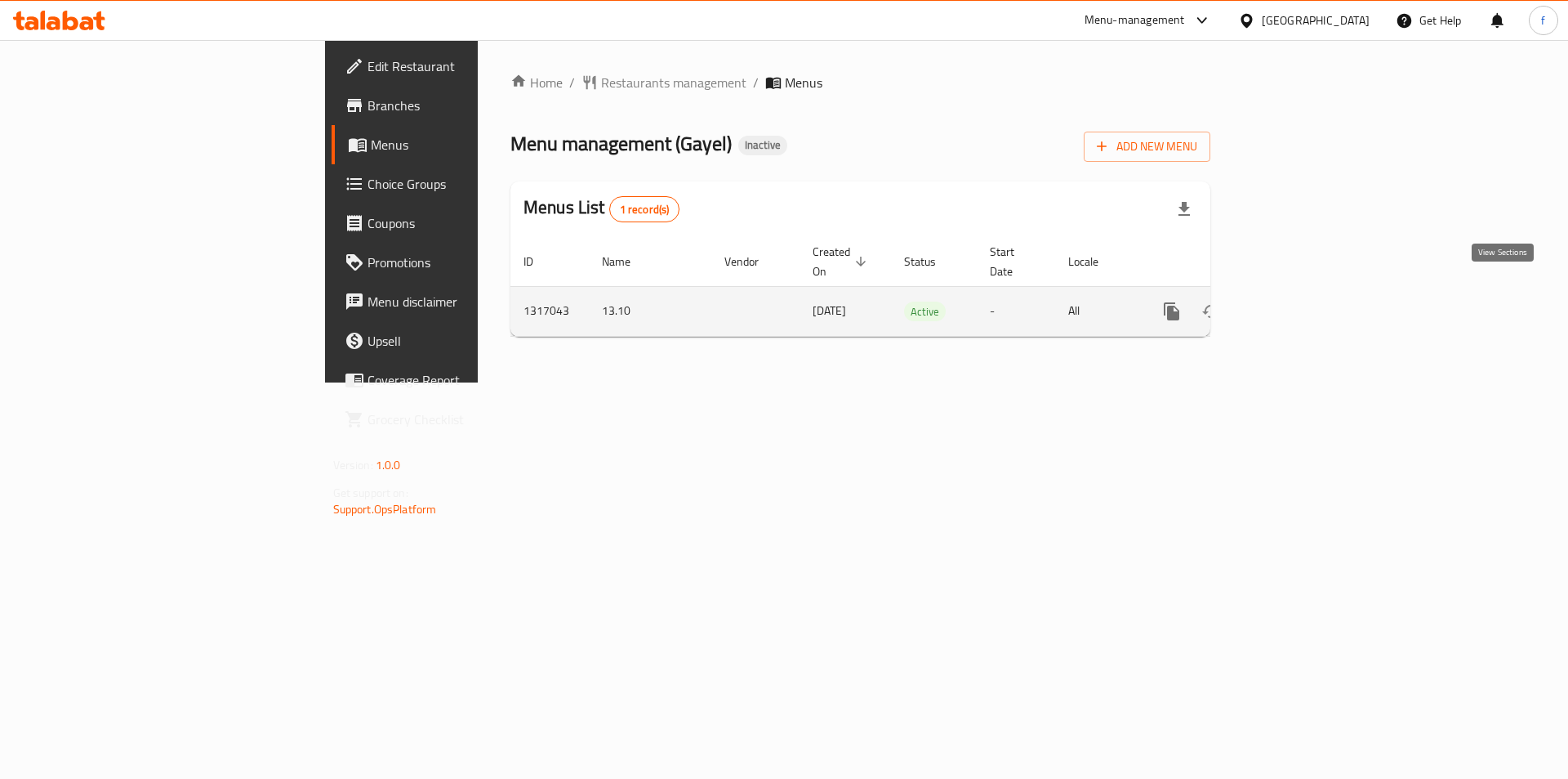
click at [1299, 301] on icon "enhanced table" at bounding box center [1289, 311] width 20 height 20
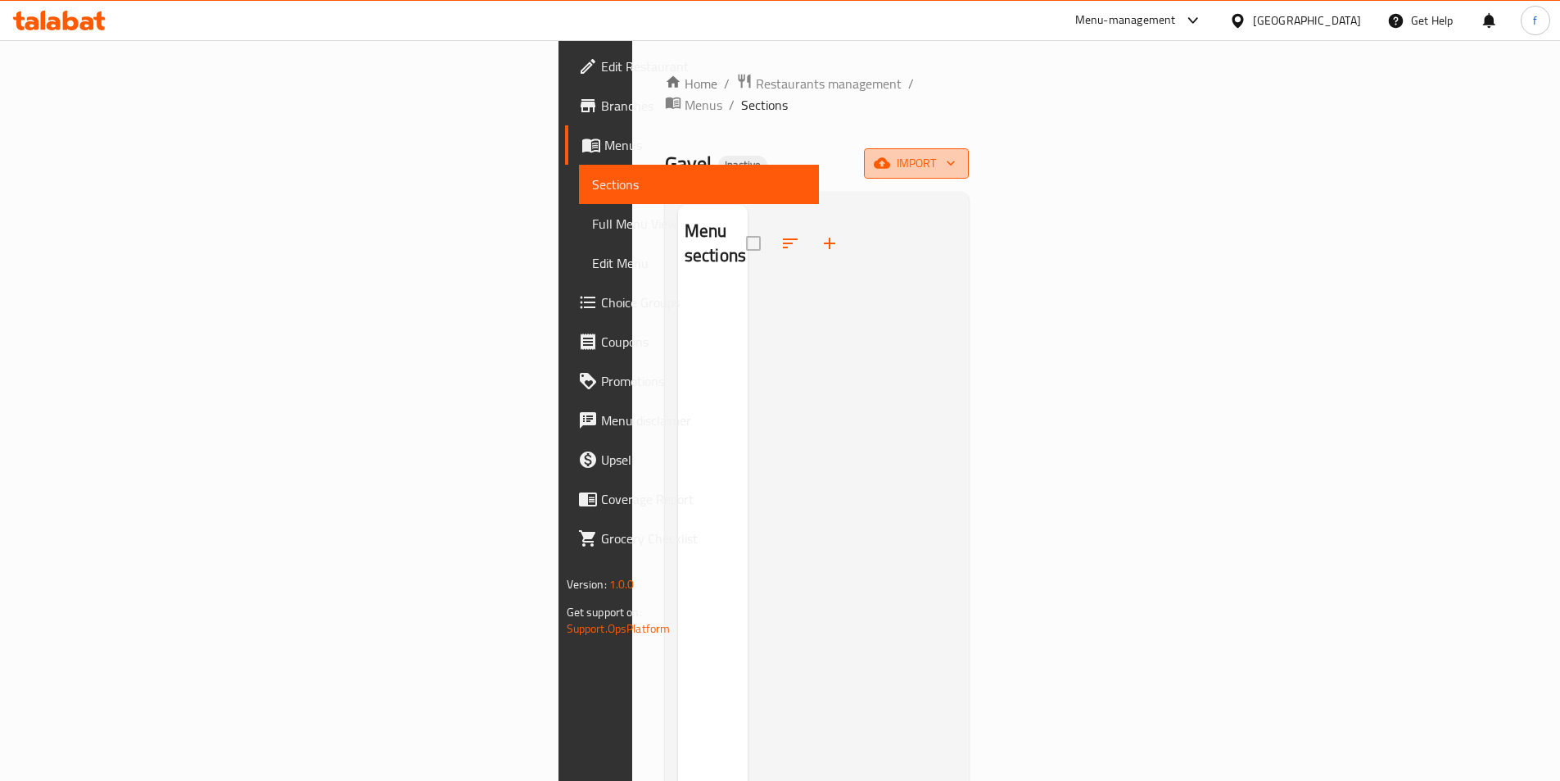
click at [956, 153] on span "import" at bounding box center [916, 163] width 79 height 20
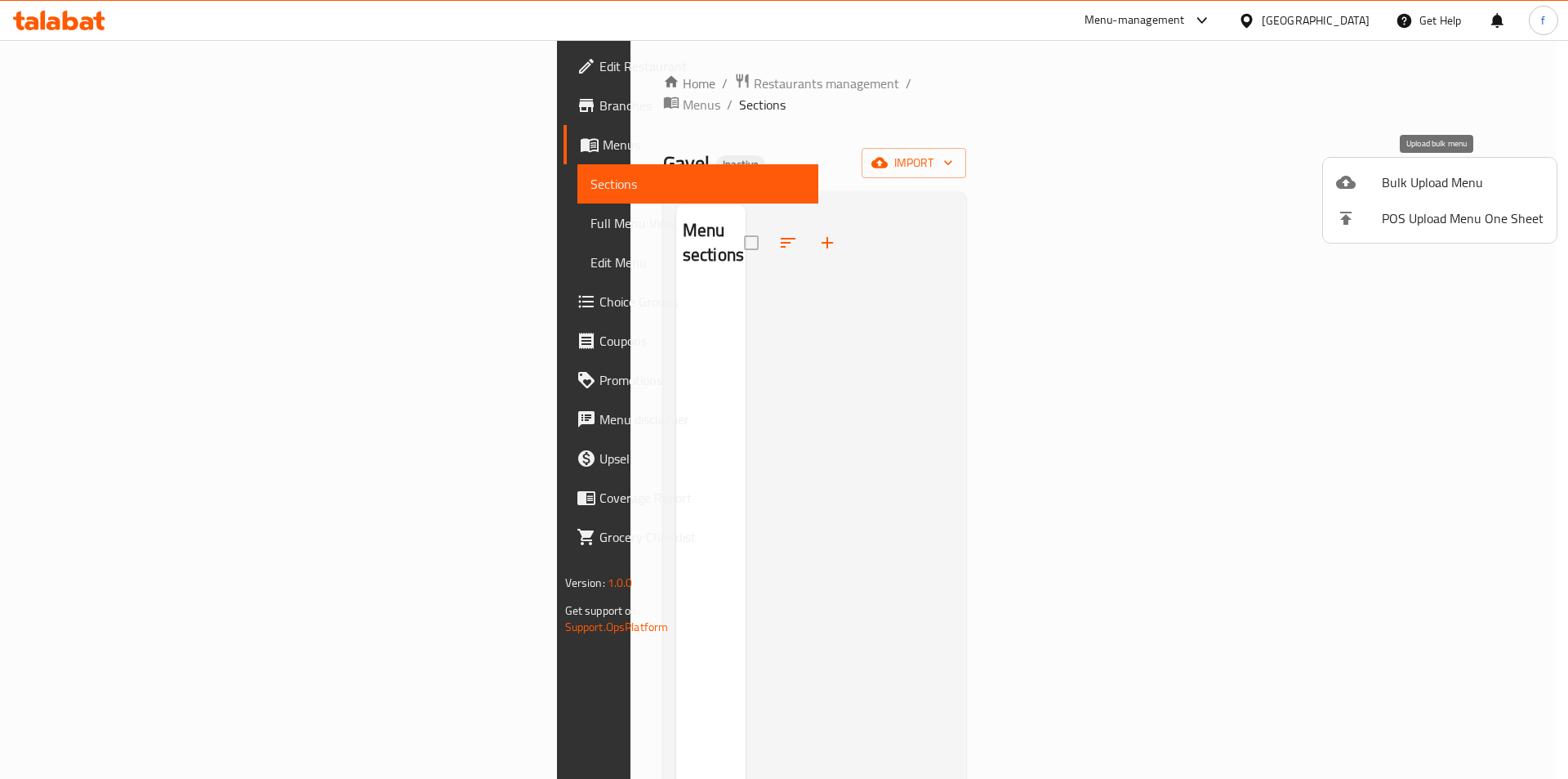
click at [1458, 187] on span "Bulk Upload Menu" at bounding box center [1462, 183] width 161 height 20
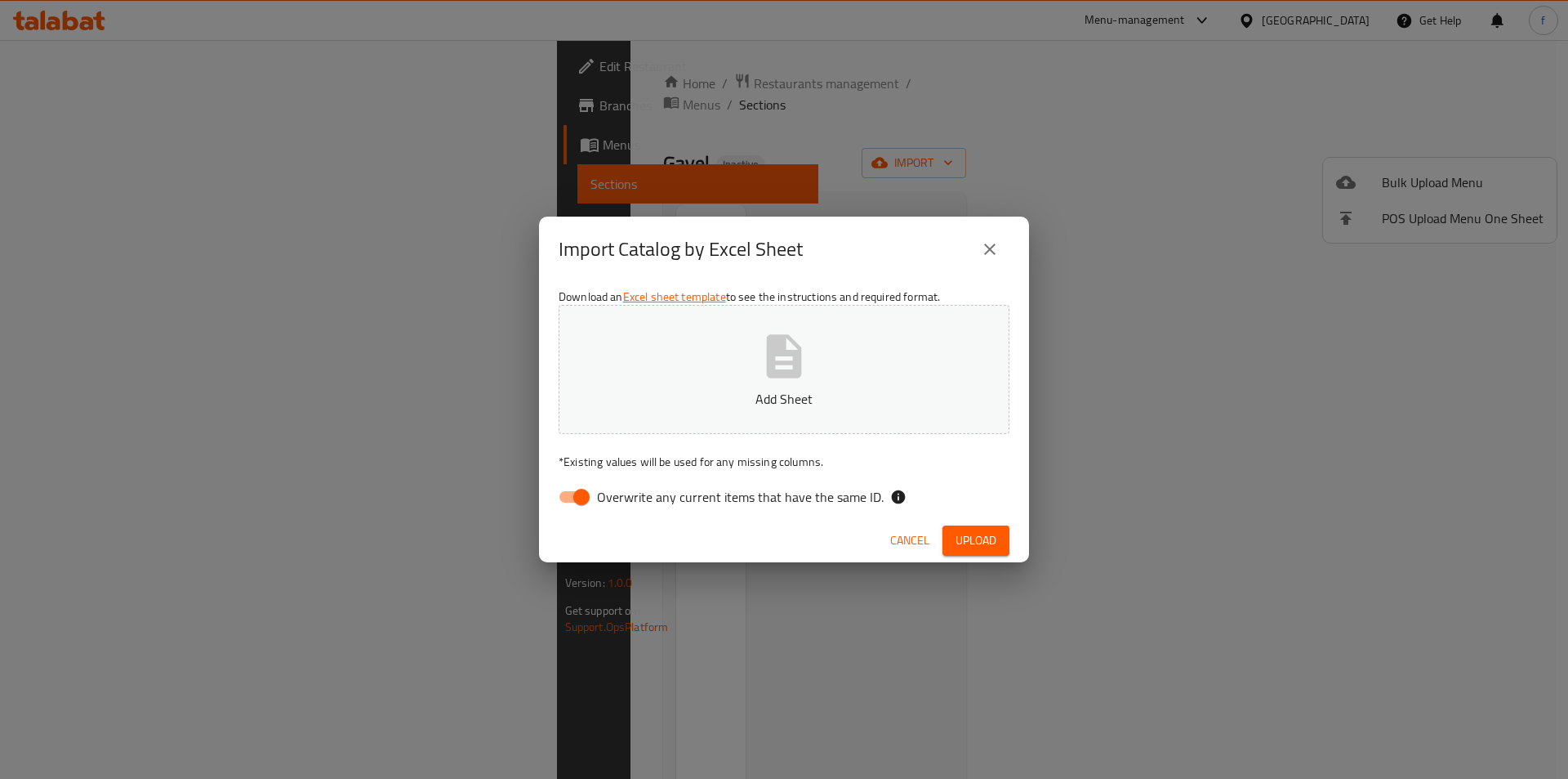
click at [583, 488] on input "Overwrite any current items that have the same ID." at bounding box center [580, 496] width 93 height 31
checkbox input "false"
click at [706, 396] on p "Add Sheet" at bounding box center [784, 399] width 400 height 20
click at [986, 537] on span "Upload" at bounding box center [975, 541] width 41 height 20
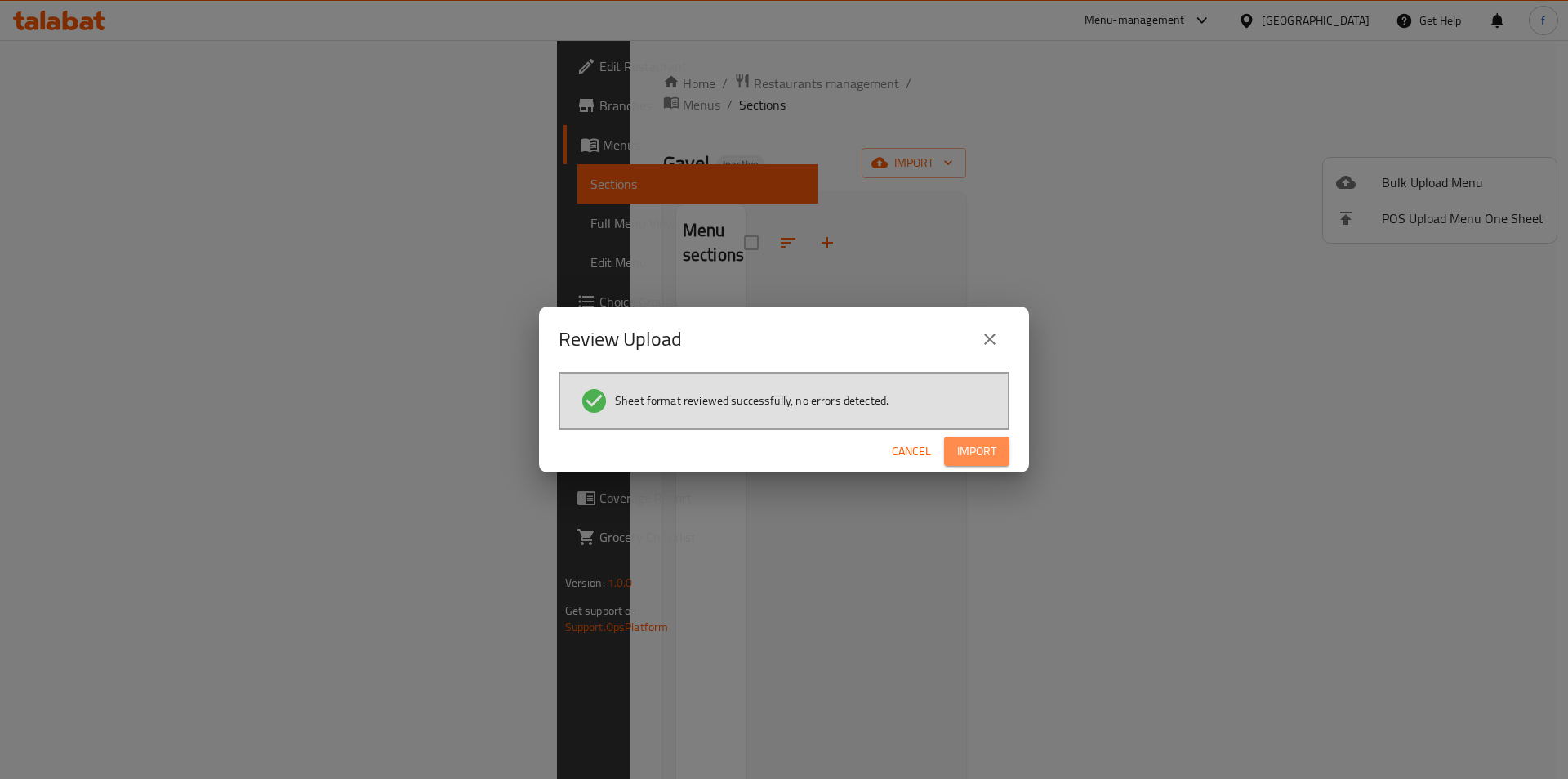
click at [983, 445] on span "Import" at bounding box center [976, 451] width 39 height 20
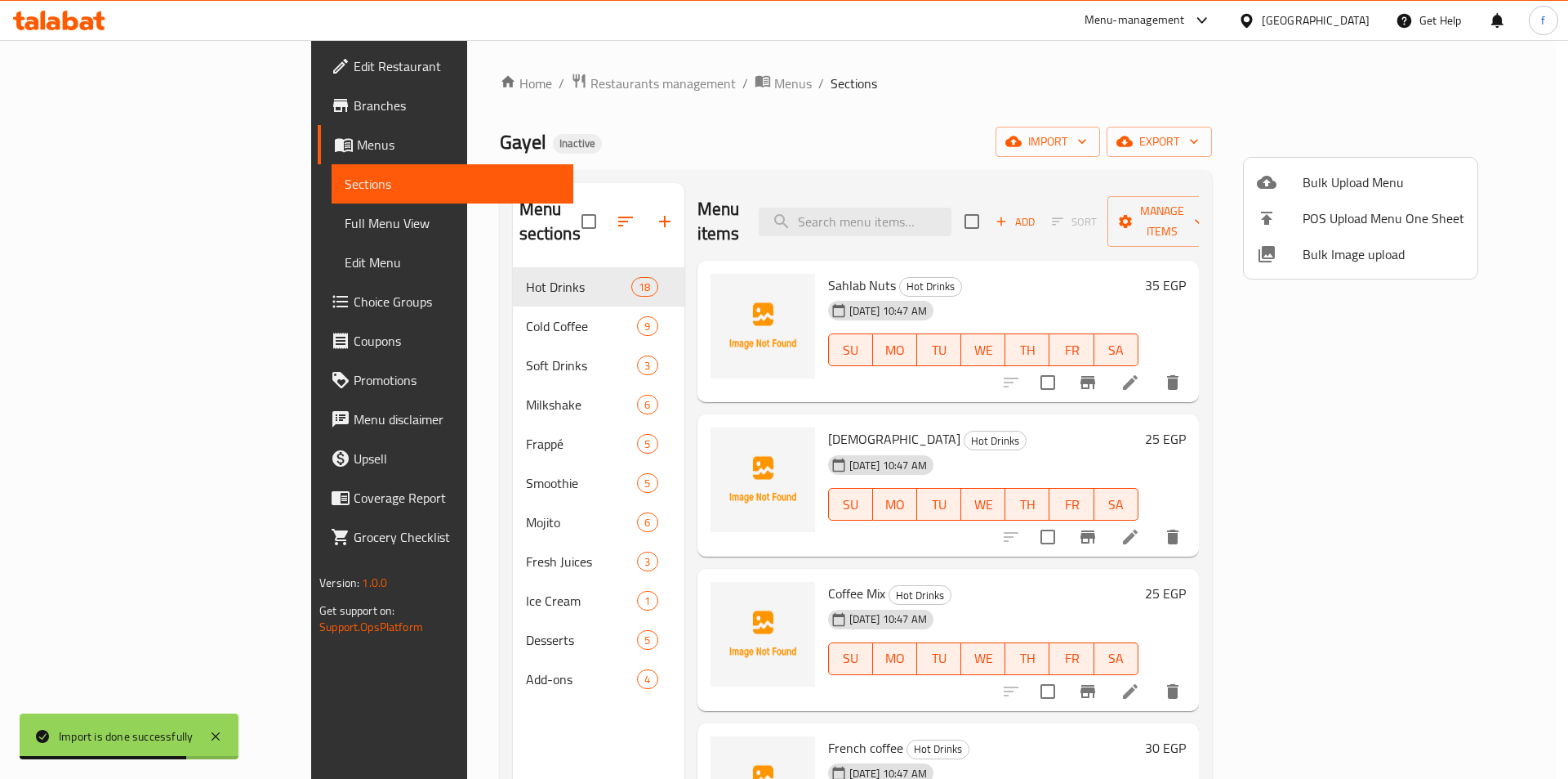
click at [1064, 165] on div at bounding box center [784, 389] width 1568 height 779
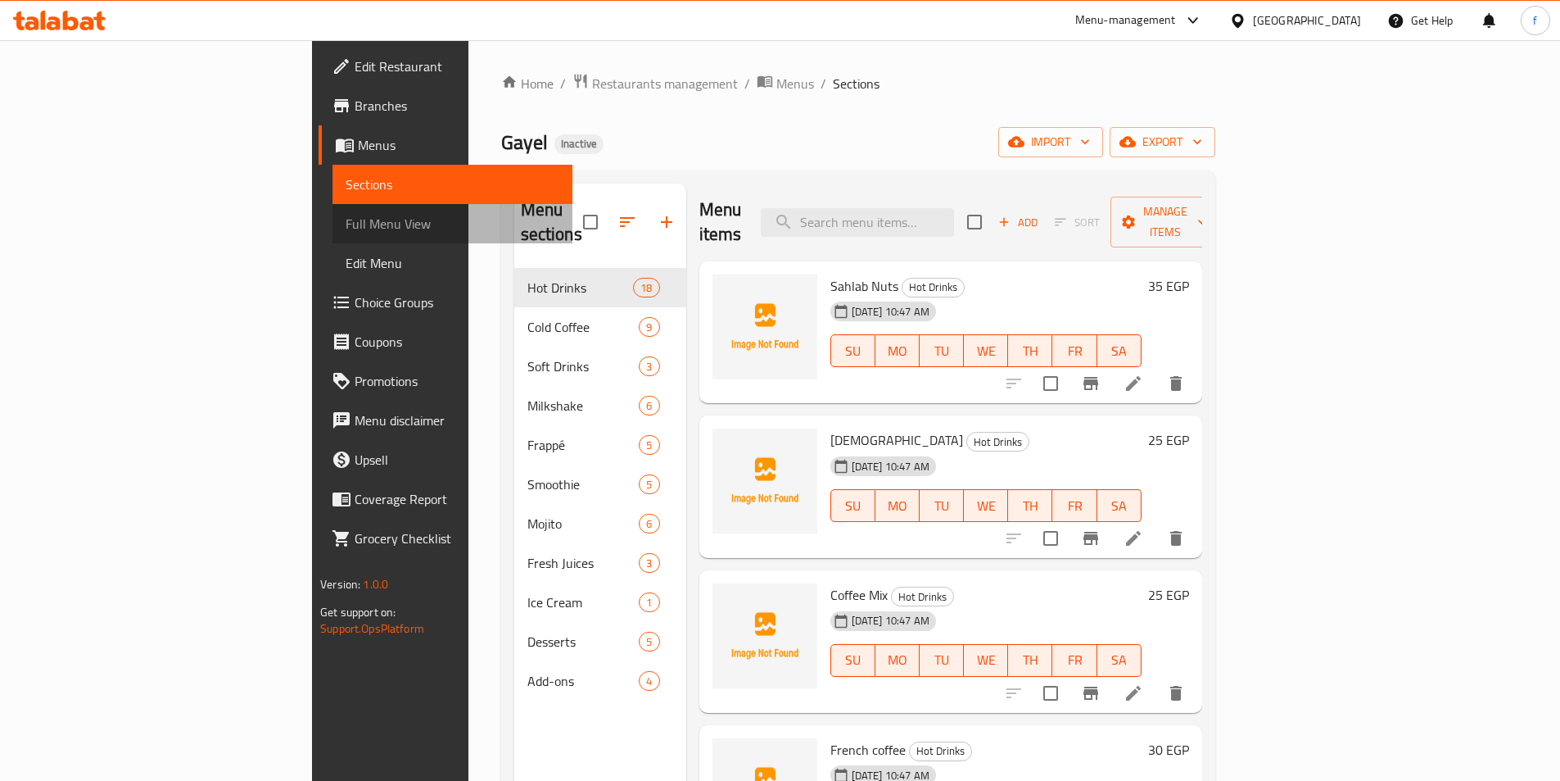
click at [346, 220] on span "Full Menu View" at bounding box center [453, 224] width 214 height 20
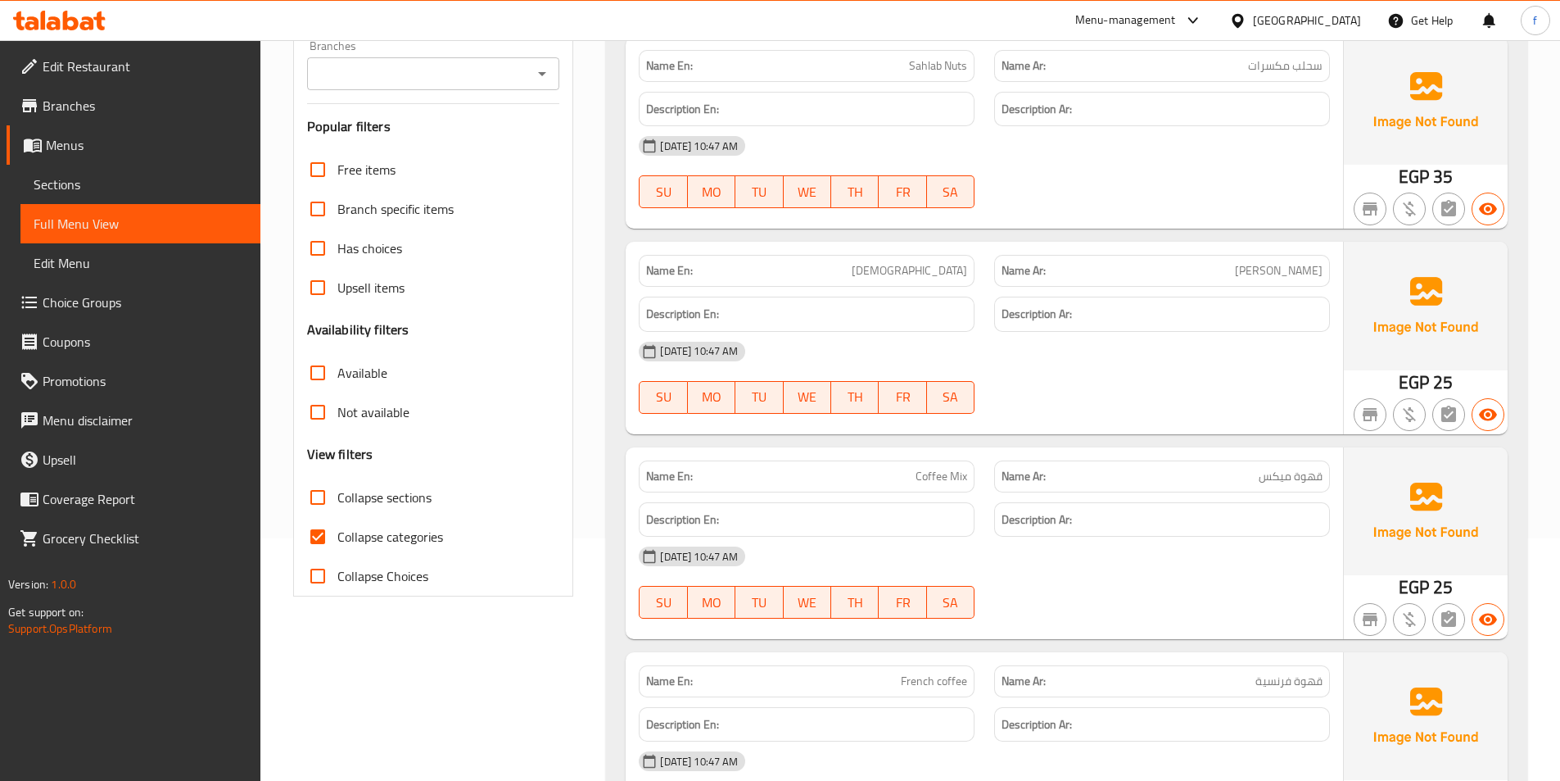
scroll to position [246, 0]
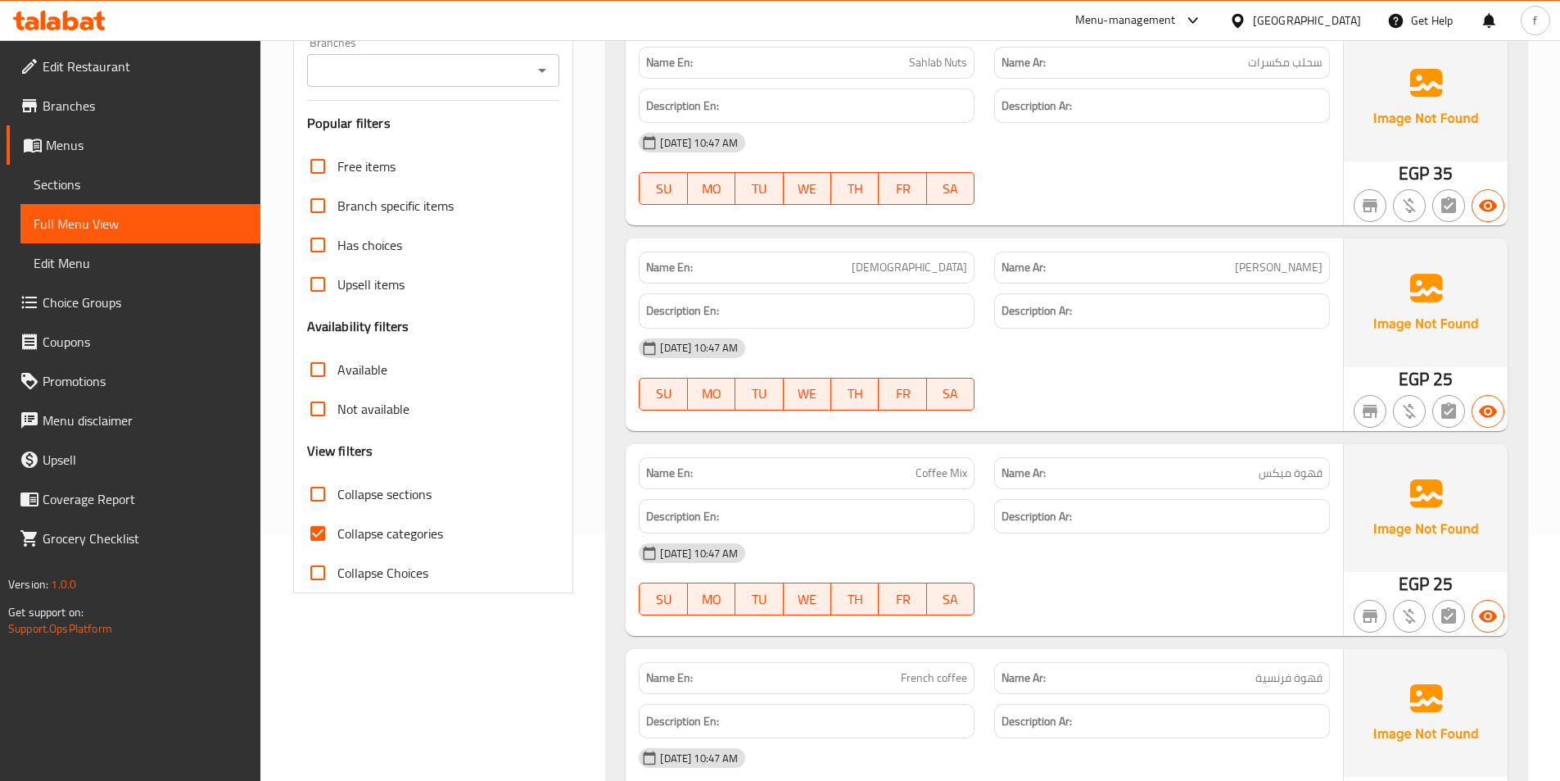
click at [327, 525] on input "Collapse categories" at bounding box center [317, 533] width 39 height 39
checkbox input "false"
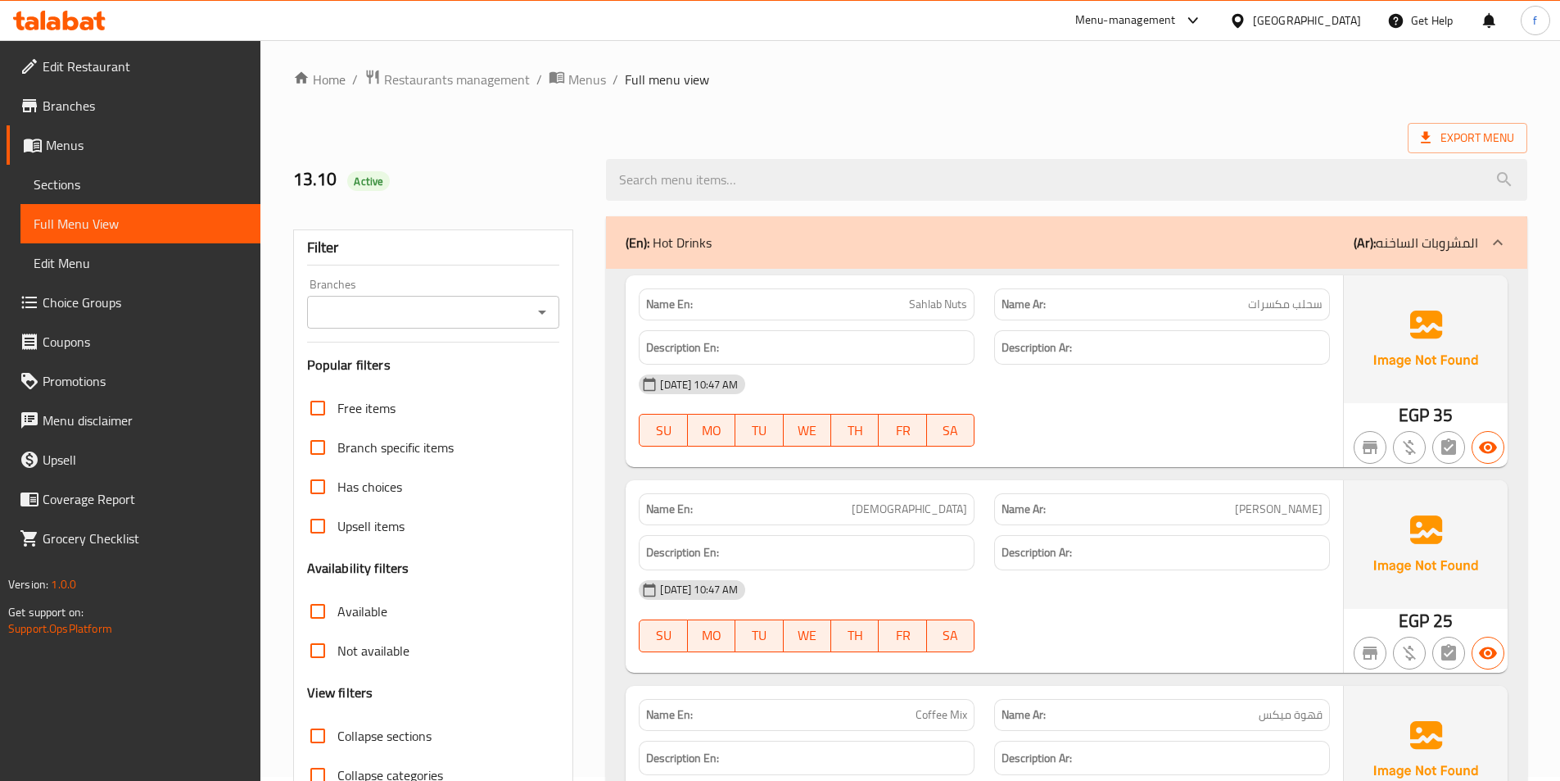
scroll to position [0, 0]
